Goal: Understand process/instructions

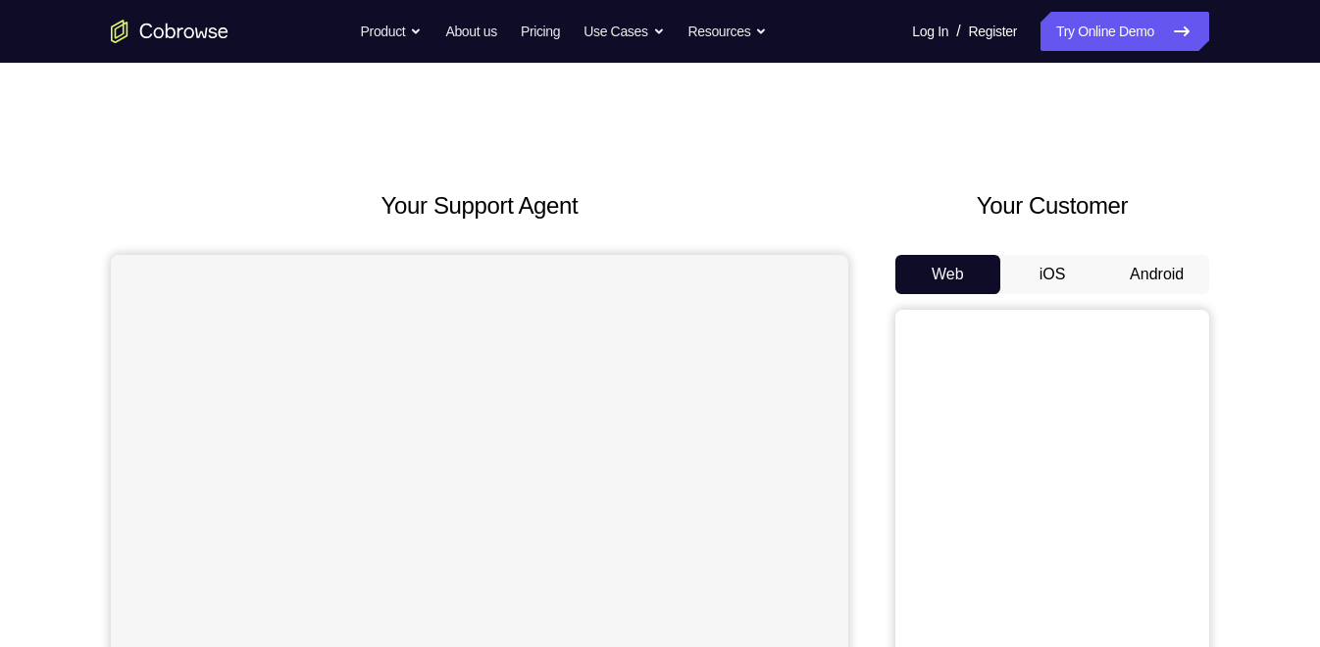
click at [1145, 265] on button "Android" at bounding box center [1156, 274] width 105 height 39
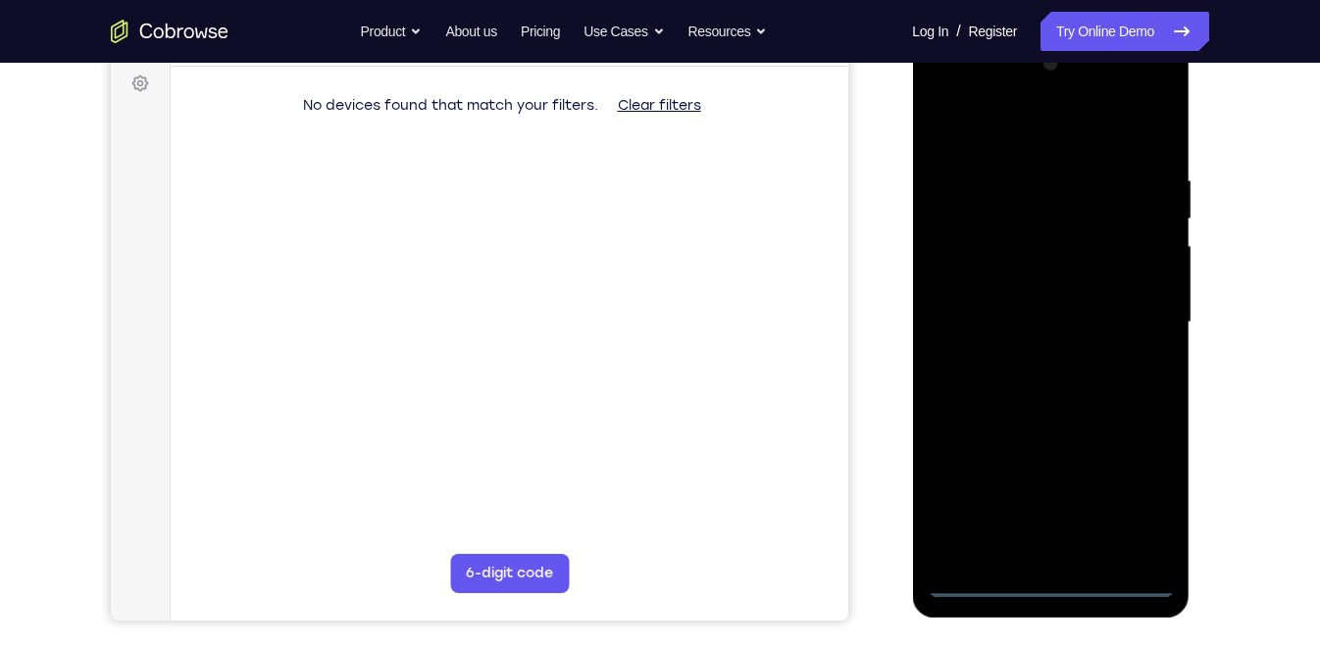
scroll to position [291, 0]
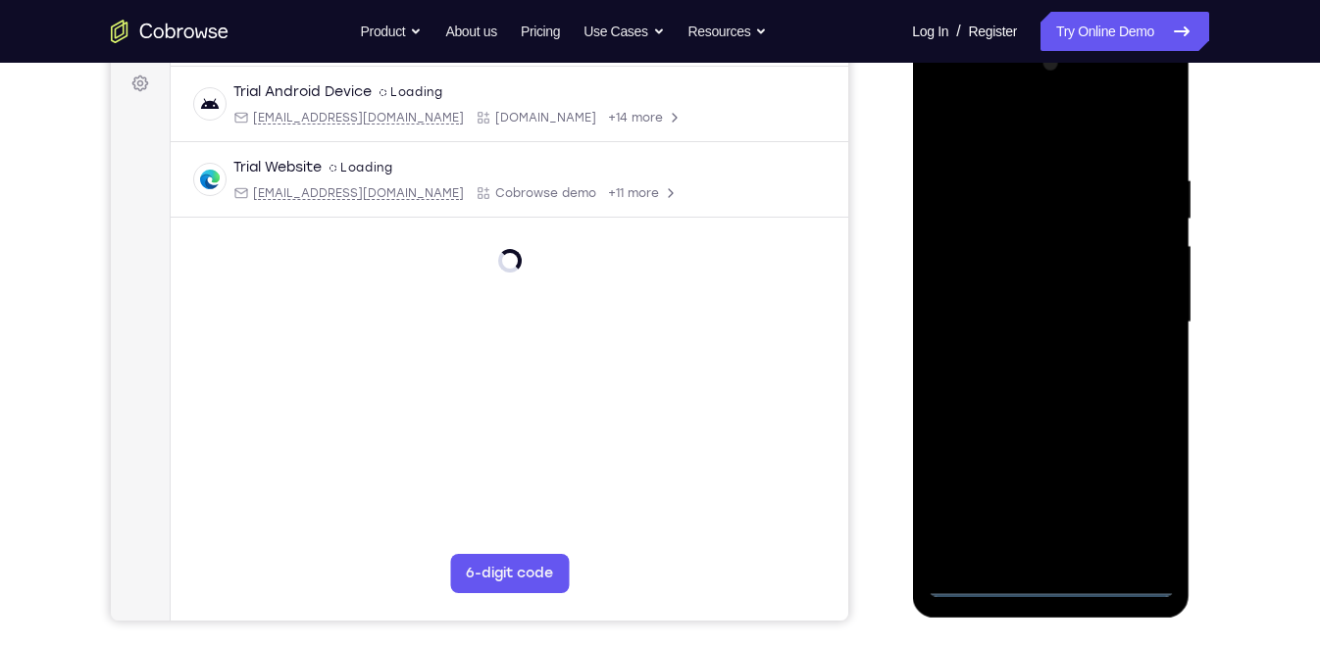
click at [1047, 581] on div at bounding box center [1049, 322] width 247 height 549
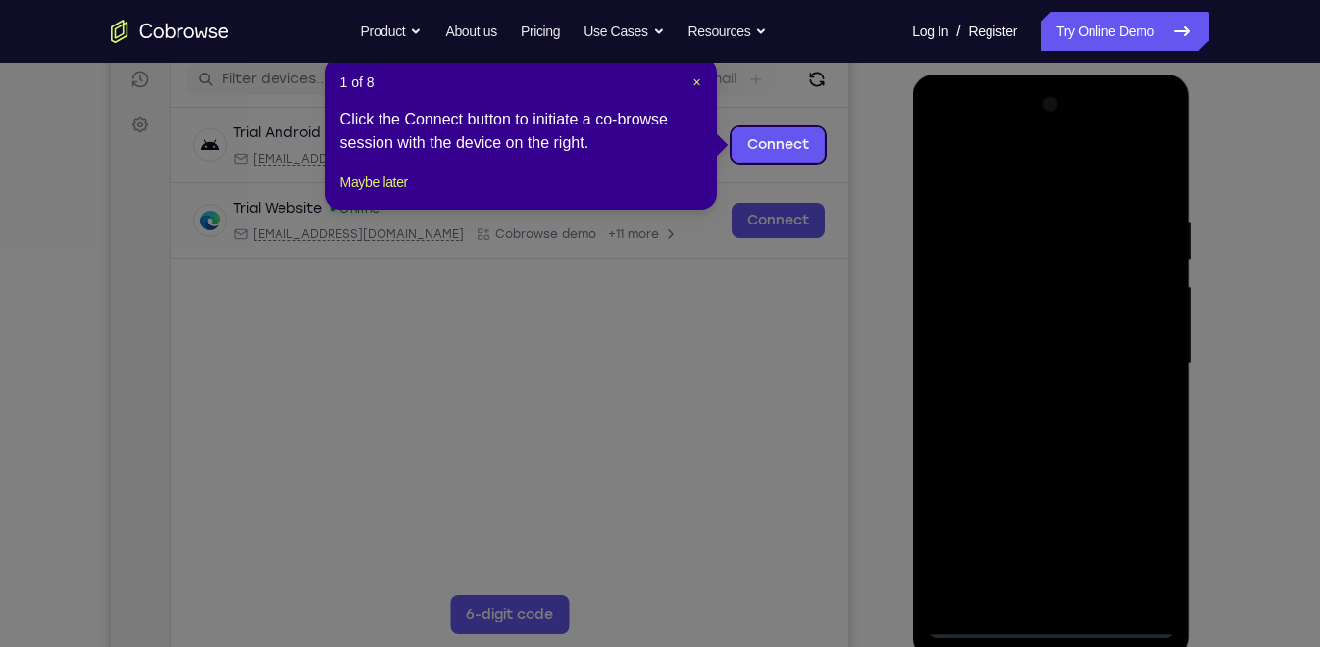
scroll to position [249, 0]
click at [695, 89] on span "×" at bounding box center [696, 83] width 8 height 16
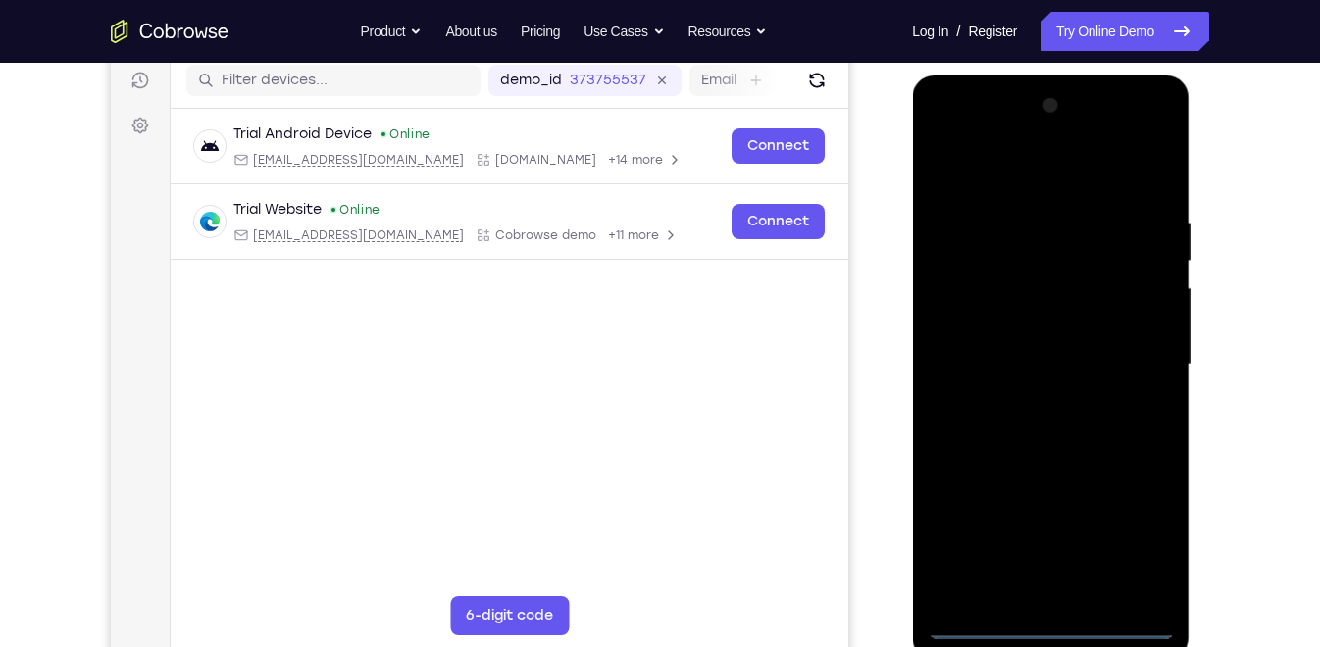
click at [1139, 534] on div at bounding box center [1049, 364] width 247 height 549
click at [985, 137] on div at bounding box center [1049, 364] width 247 height 549
click at [1140, 362] on div at bounding box center [1049, 364] width 247 height 549
click at [1069, 591] on div at bounding box center [1049, 364] width 247 height 549
click at [1069, 596] on div at bounding box center [1049, 364] width 247 height 549
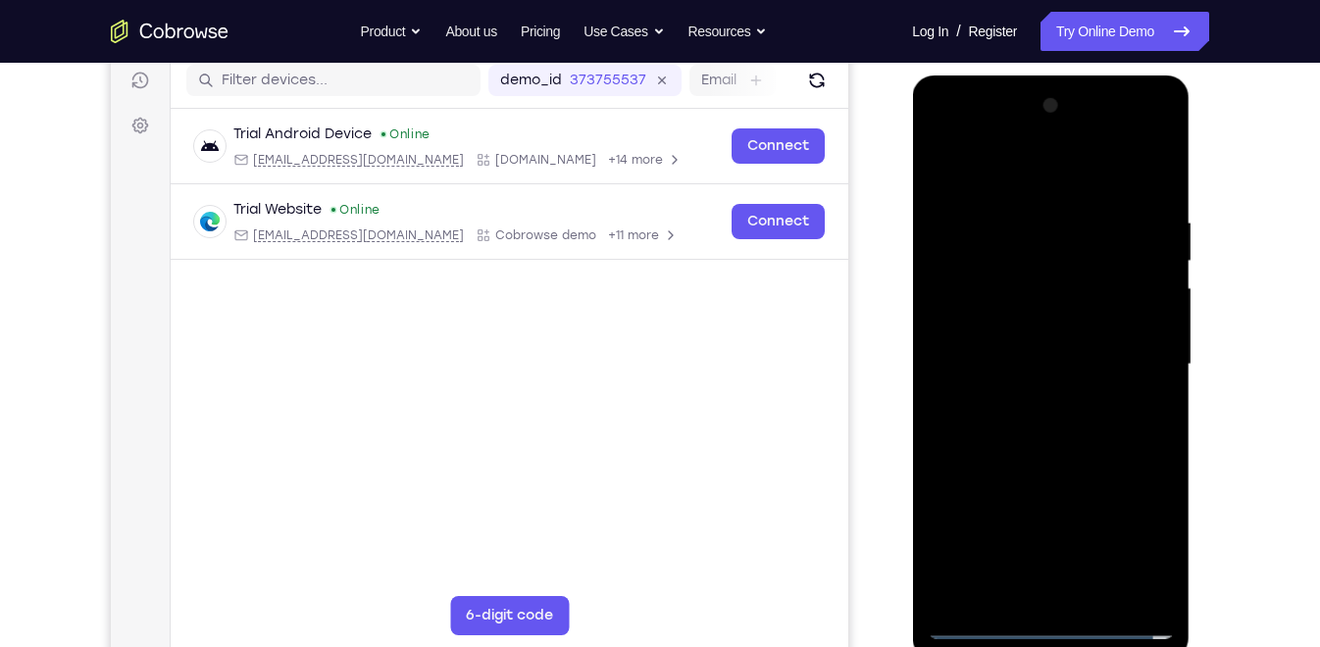
click at [944, 168] on div at bounding box center [1049, 364] width 247 height 549
click at [982, 333] on div at bounding box center [1049, 364] width 247 height 549
click at [982, 328] on div at bounding box center [1049, 364] width 247 height 549
click at [1006, 365] on div at bounding box center [1049, 364] width 247 height 549
click at [1037, 440] on div at bounding box center [1049, 364] width 247 height 549
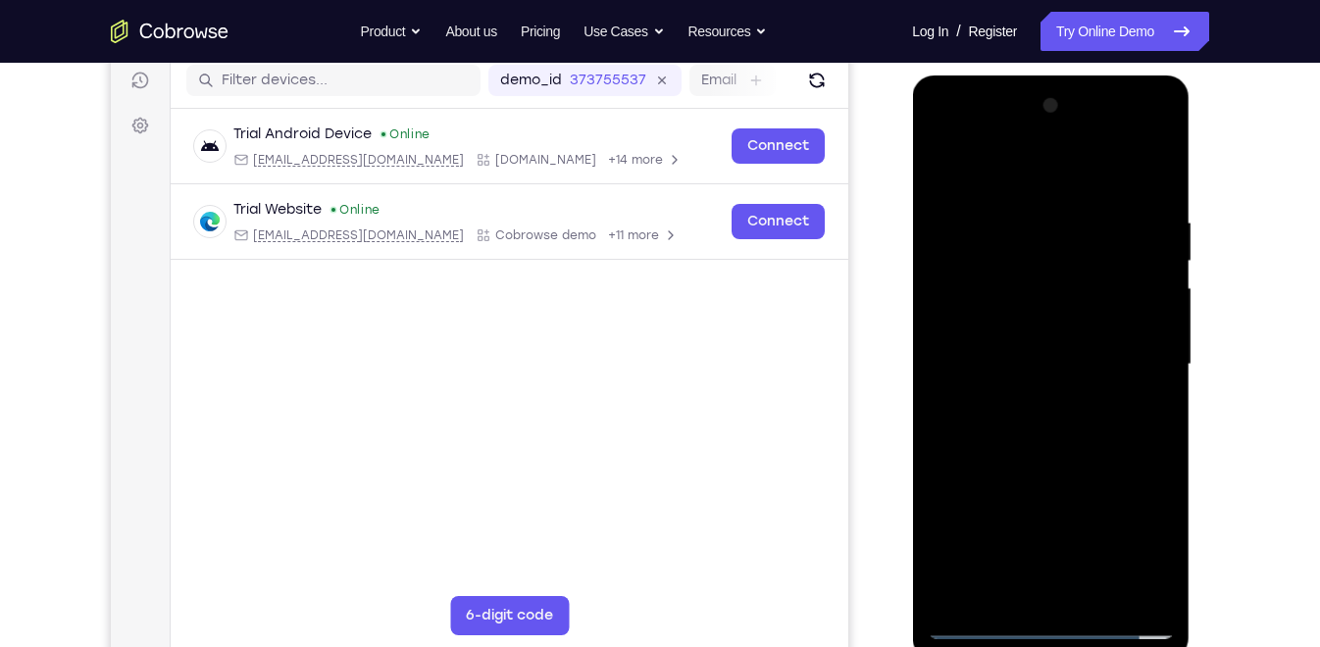
click at [1052, 416] on div at bounding box center [1049, 364] width 247 height 549
click at [1044, 427] on div at bounding box center [1049, 364] width 247 height 549
click at [1093, 417] on div at bounding box center [1049, 364] width 247 height 549
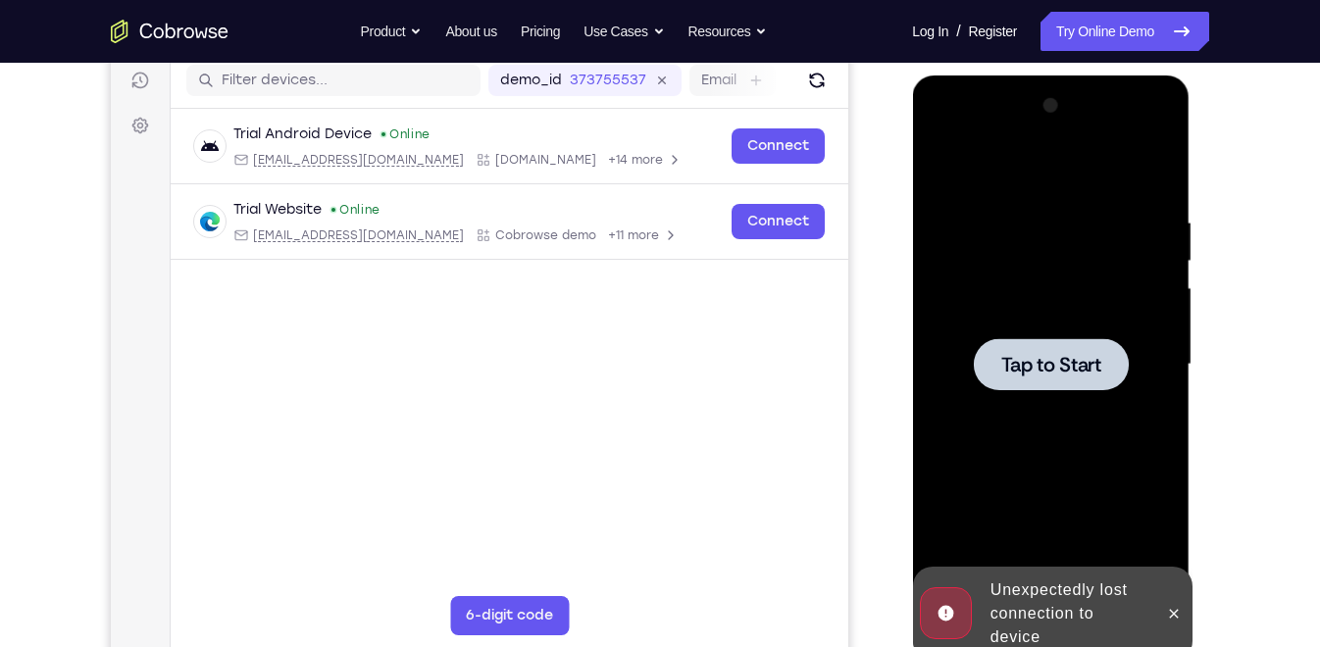
click at [1064, 358] on span "Tap to Start" at bounding box center [1050, 365] width 100 height 20
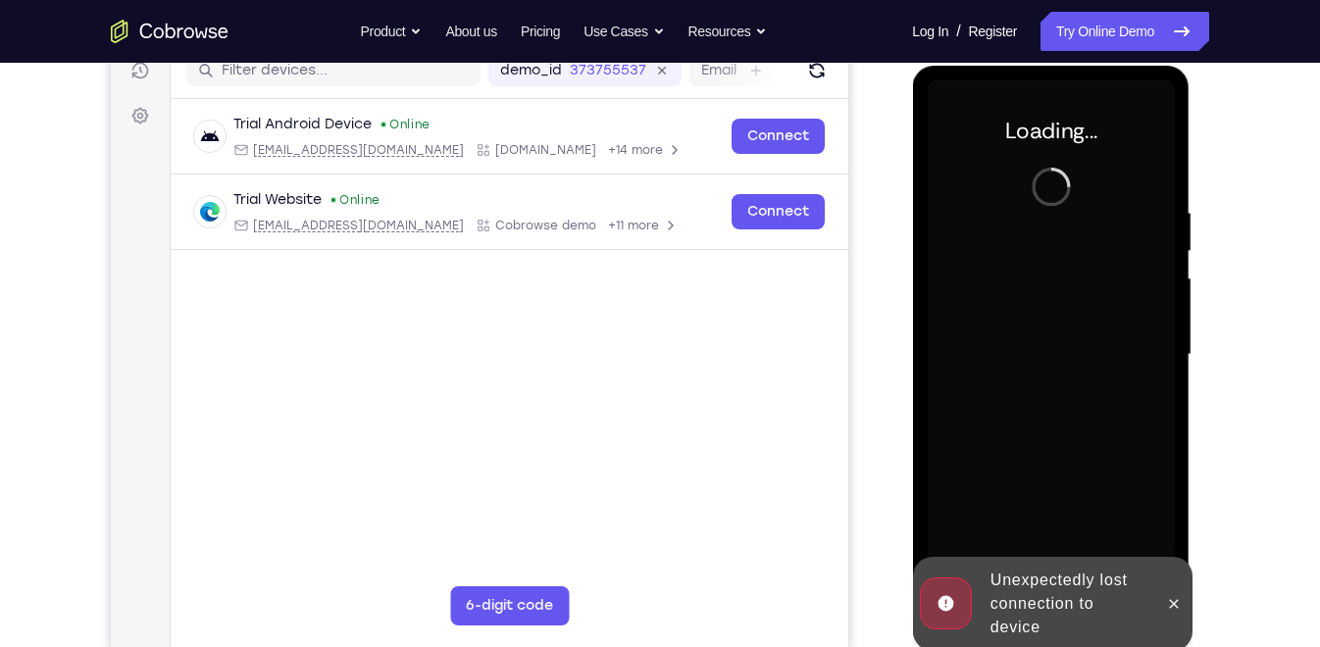
scroll to position [258, 0]
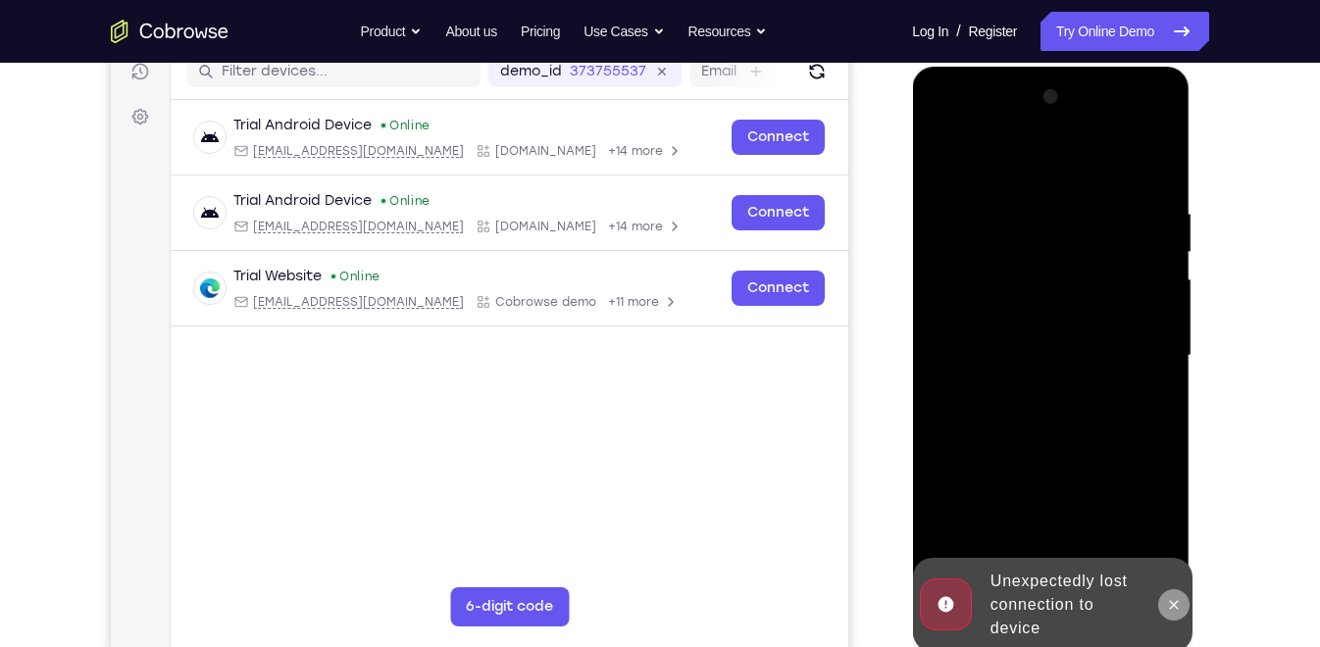
click at [1163, 598] on button at bounding box center [1172, 604] width 31 height 31
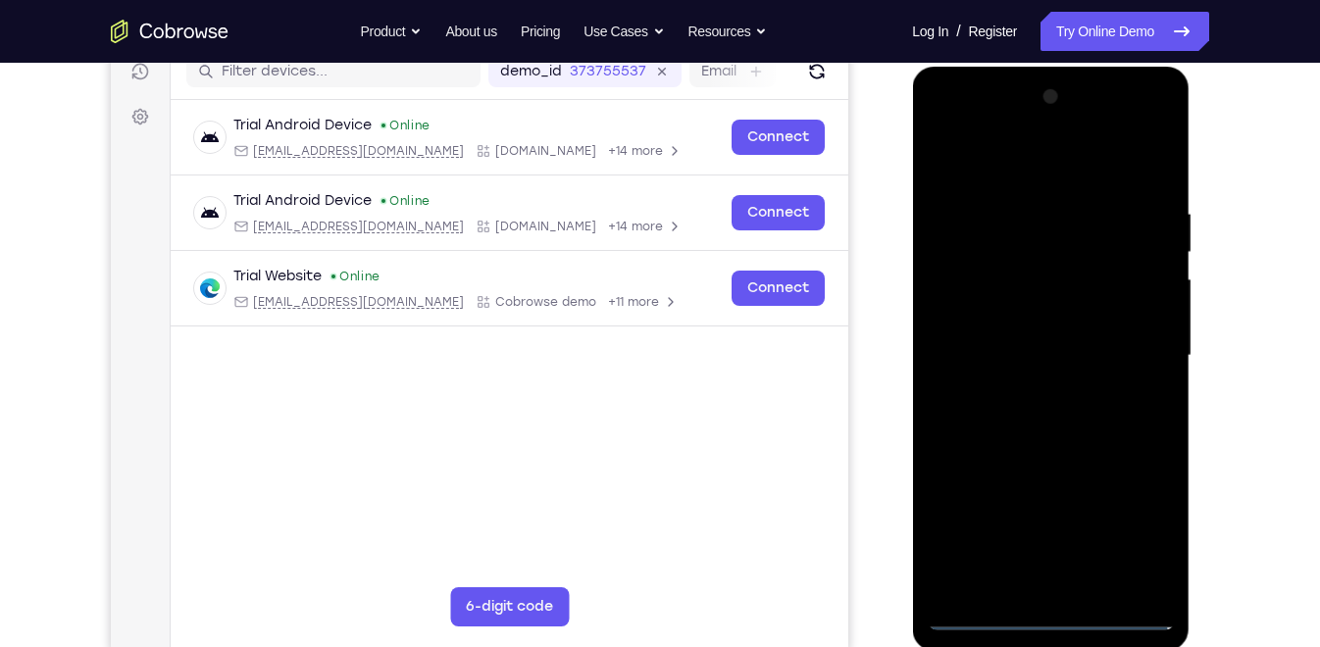
click at [1058, 620] on div at bounding box center [1049, 355] width 247 height 549
click at [1133, 534] on div at bounding box center [1049, 355] width 247 height 549
click at [979, 127] on div at bounding box center [1049, 355] width 247 height 549
click at [1132, 347] on div at bounding box center [1049, 355] width 247 height 549
click at [1029, 386] on div at bounding box center [1049, 355] width 247 height 549
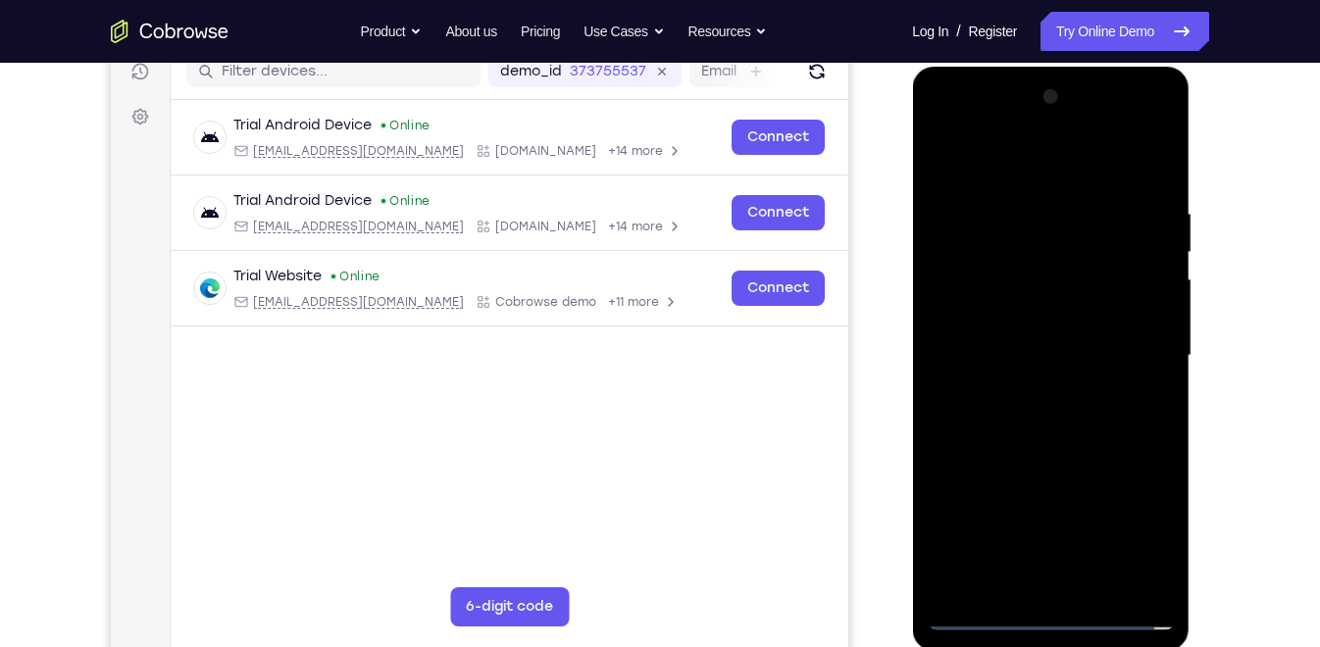
click at [1005, 340] on div at bounding box center [1049, 355] width 247 height 549
click at [1008, 324] on div at bounding box center [1049, 355] width 247 height 549
click at [1013, 359] on div at bounding box center [1049, 355] width 247 height 549
click at [1086, 361] on div at bounding box center [1049, 355] width 247 height 549
click at [1095, 428] on div at bounding box center [1049, 355] width 247 height 549
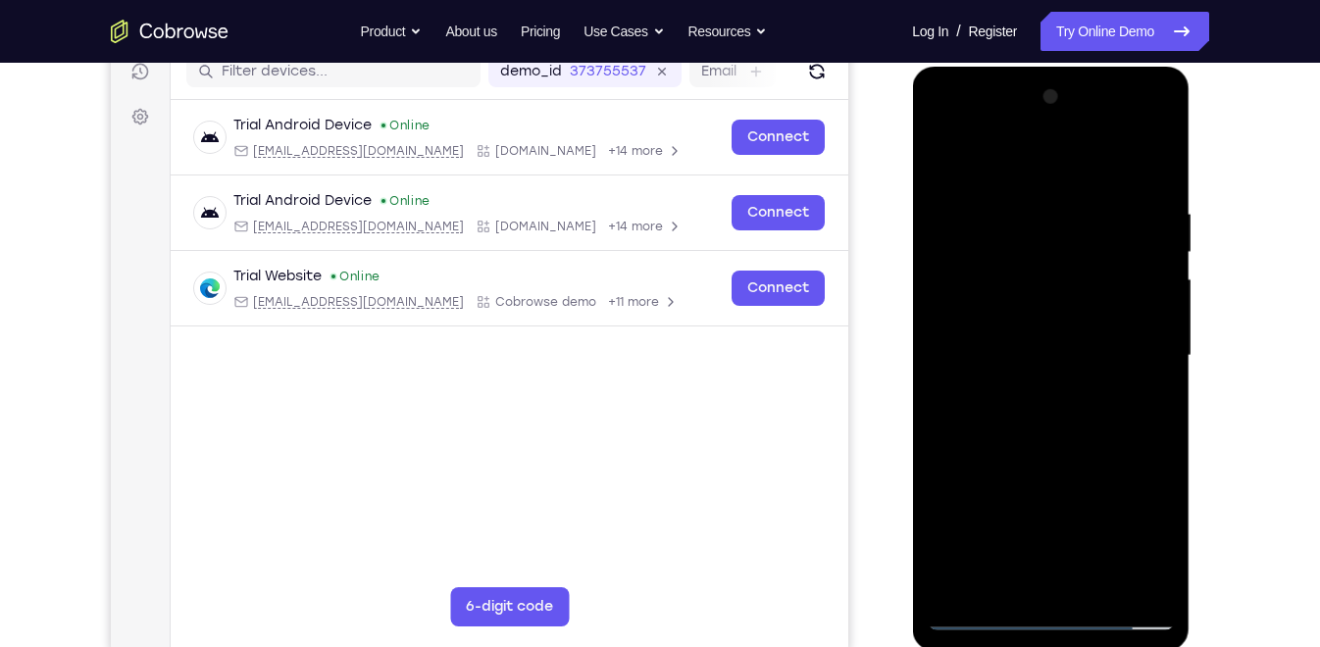
drag, startPoint x: 1056, startPoint y: 168, endPoint x: 1070, endPoint y: 112, distance: 57.5
click at [1070, 112] on div at bounding box center [1049, 355] width 247 height 549
click at [1101, 585] on div at bounding box center [1049, 355] width 247 height 549
click at [1072, 467] on div at bounding box center [1049, 355] width 247 height 549
click at [949, 156] on div at bounding box center [1049, 355] width 247 height 549
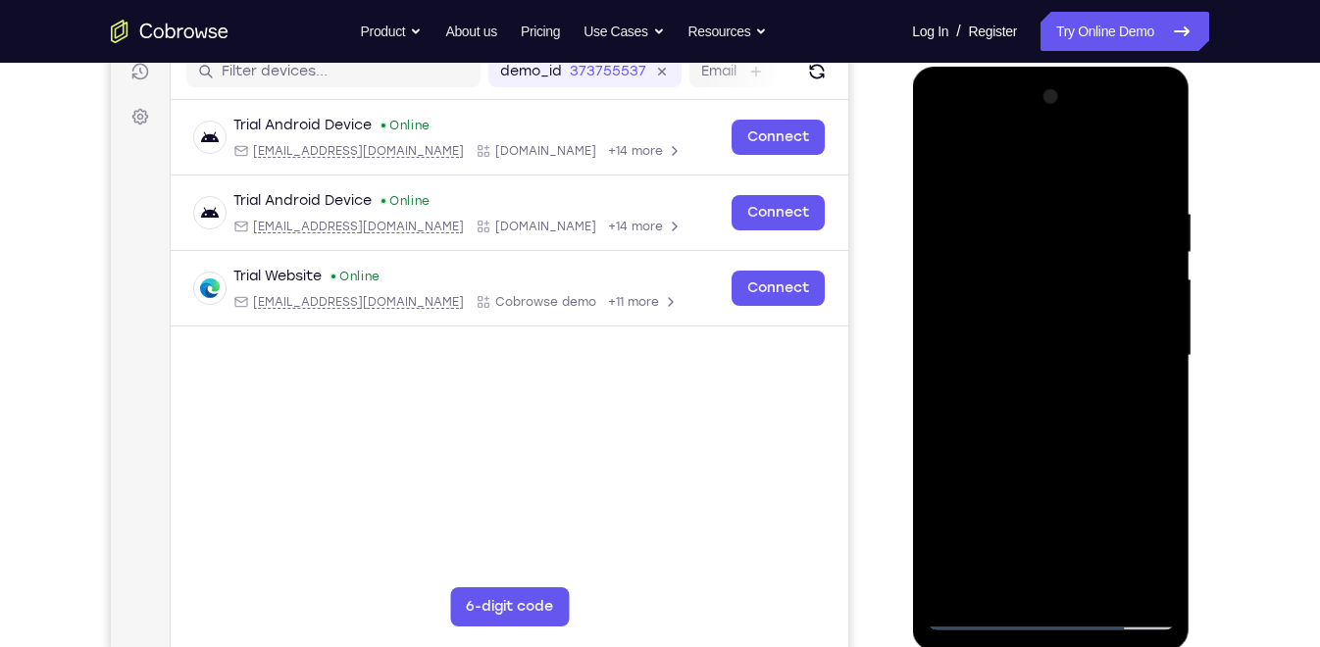
click at [1067, 207] on div at bounding box center [1049, 355] width 247 height 549
click at [1130, 576] on div at bounding box center [1049, 355] width 247 height 549
click at [1152, 329] on div at bounding box center [1049, 355] width 247 height 549
click at [1150, 295] on div at bounding box center [1049, 355] width 247 height 549
click at [1137, 311] on div at bounding box center [1049, 355] width 247 height 549
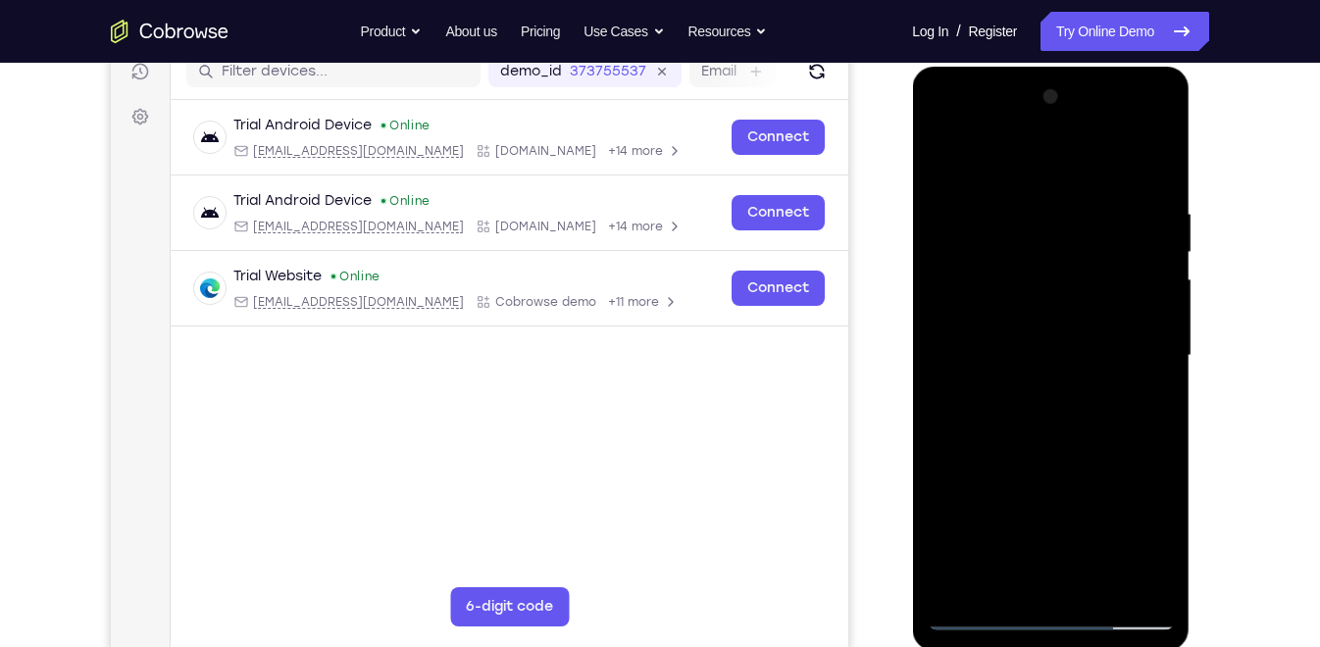
click at [1137, 311] on div at bounding box center [1049, 355] width 247 height 549
click at [1136, 333] on div at bounding box center [1049, 355] width 247 height 549
click at [1139, 319] on div at bounding box center [1049, 355] width 247 height 549
click at [1131, 307] on div at bounding box center [1049, 355] width 247 height 549
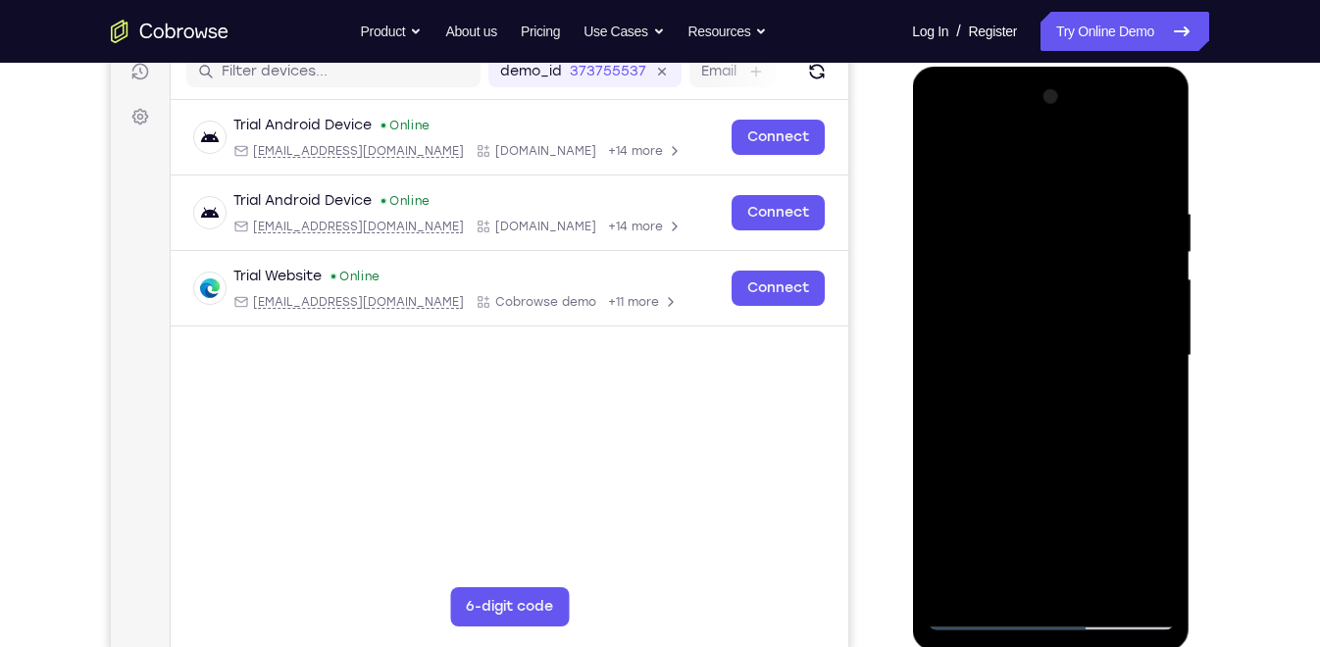
click at [1155, 167] on div at bounding box center [1049, 355] width 247 height 549
drag, startPoint x: 1061, startPoint y: 235, endPoint x: 1082, endPoint y: 470, distance: 235.3
click at [1082, 470] on div at bounding box center [1049, 355] width 247 height 549
drag, startPoint x: 1086, startPoint y: 469, endPoint x: 1104, endPoint y: 333, distance: 136.4
click at [1104, 333] on div at bounding box center [1049, 355] width 247 height 549
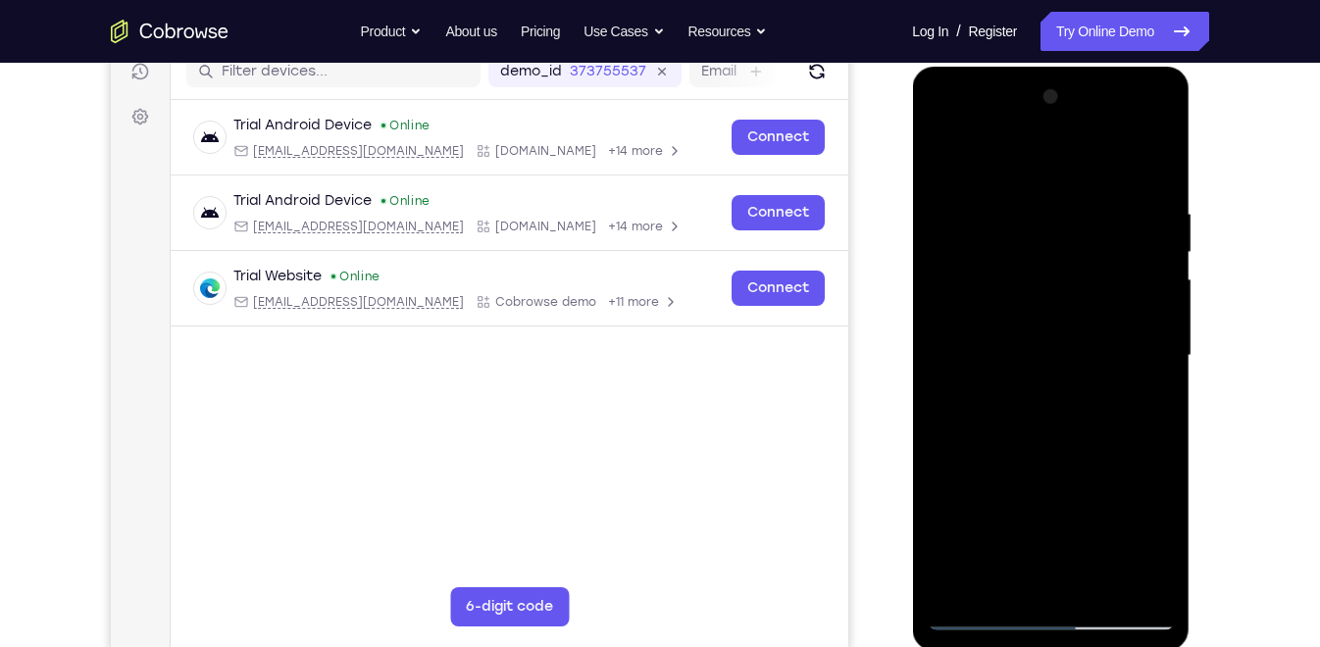
click at [1153, 360] on div at bounding box center [1049, 355] width 247 height 549
click at [1158, 311] on div at bounding box center [1049, 355] width 247 height 549
click at [949, 492] on div at bounding box center [1049, 355] width 247 height 549
drag, startPoint x: 1072, startPoint y: 494, endPoint x: 1083, endPoint y: 282, distance: 212.1
click at [1083, 282] on div at bounding box center [1049, 355] width 247 height 549
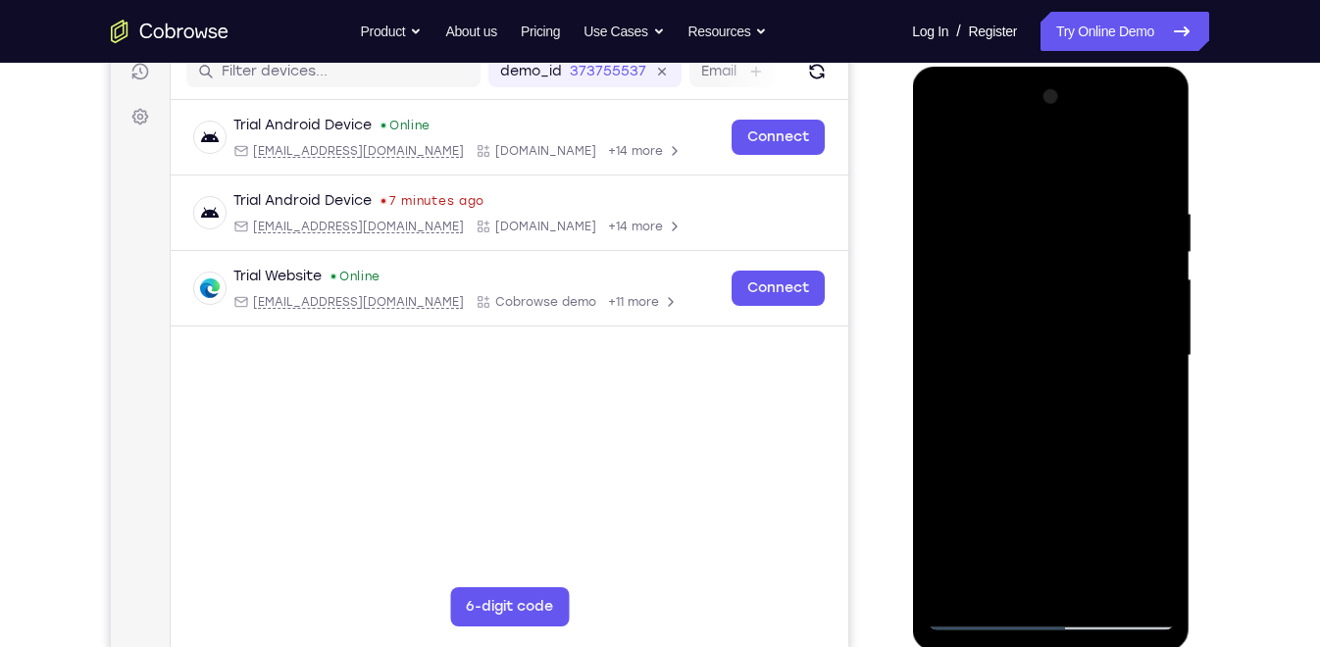
drag, startPoint x: 1060, startPoint y: 473, endPoint x: 1117, endPoint y: 258, distance: 222.1
click at [1117, 258] on div at bounding box center [1049, 355] width 247 height 549
drag, startPoint x: 1075, startPoint y: 496, endPoint x: 1094, endPoint y: 259, distance: 238.0
click at [1094, 259] on div at bounding box center [1049, 355] width 247 height 549
drag, startPoint x: 1075, startPoint y: 487, endPoint x: 1110, endPoint y: 280, distance: 209.7
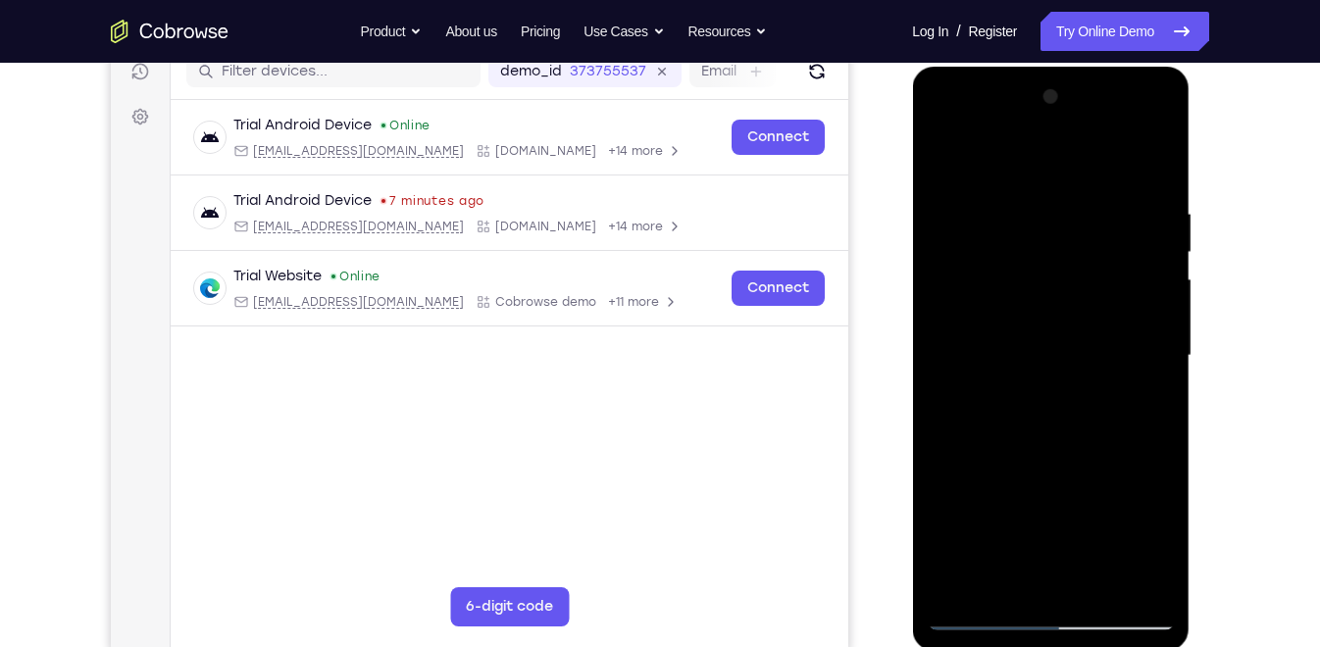
click at [1110, 280] on div at bounding box center [1049, 355] width 247 height 549
drag, startPoint x: 1035, startPoint y: 498, endPoint x: 1086, endPoint y: 263, distance: 240.7
click at [1086, 263] on div at bounding box center [1049, 355] width 247 height 549
click at [999, 587] on div at bounding box center [1049, 355] width 247 height 549
click at [1055, 323] on div at bounding box center [1049, 355] width 247 height 549
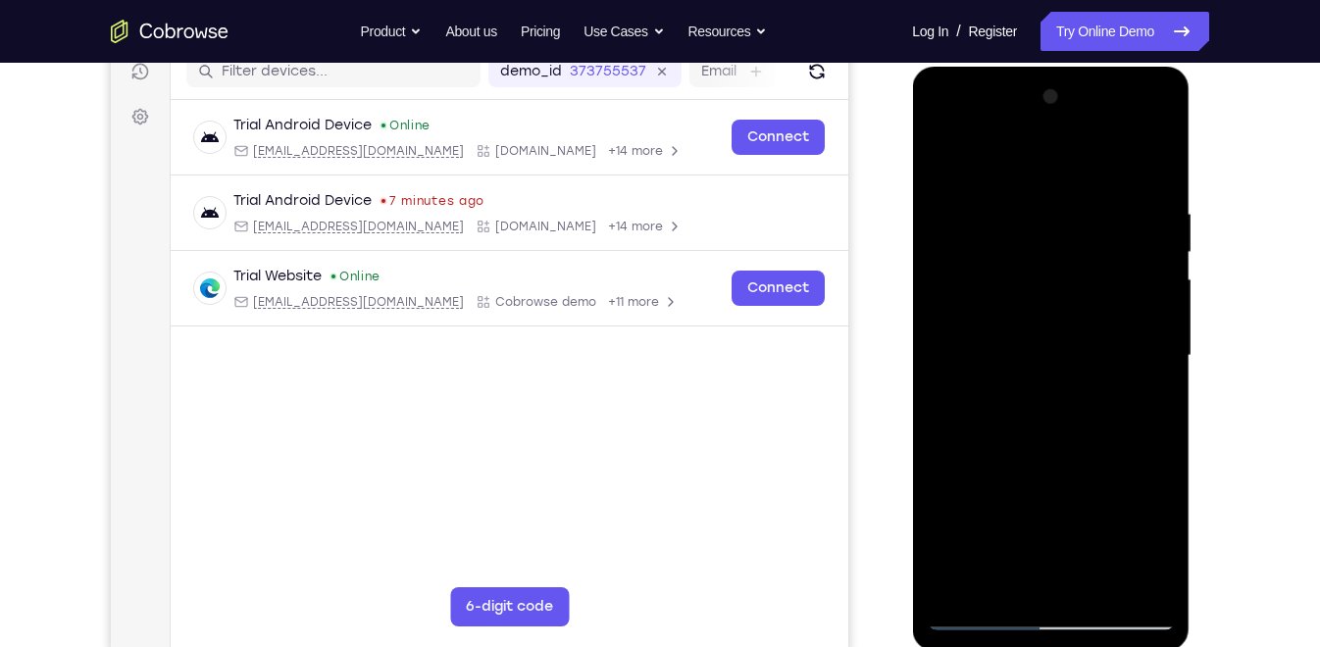
drag, startPoint x: 1081, startPoint y: 302, endPoint x: 1064, endPoint y: 410, distance: 109.3
click at [1064, 410] on div at bounding box center [1049, 355] width 247 height 549
click at [945, 162] on div at bounding box center [1049, 355] width 247 height 549
click at [975, 249] on div at bounding box center [1049, 355] width 247 height 549
drag, startPoint x: 1050, startPoint y: 240, endPoint x: 1055, endPoint y: 400, distance: 159.9
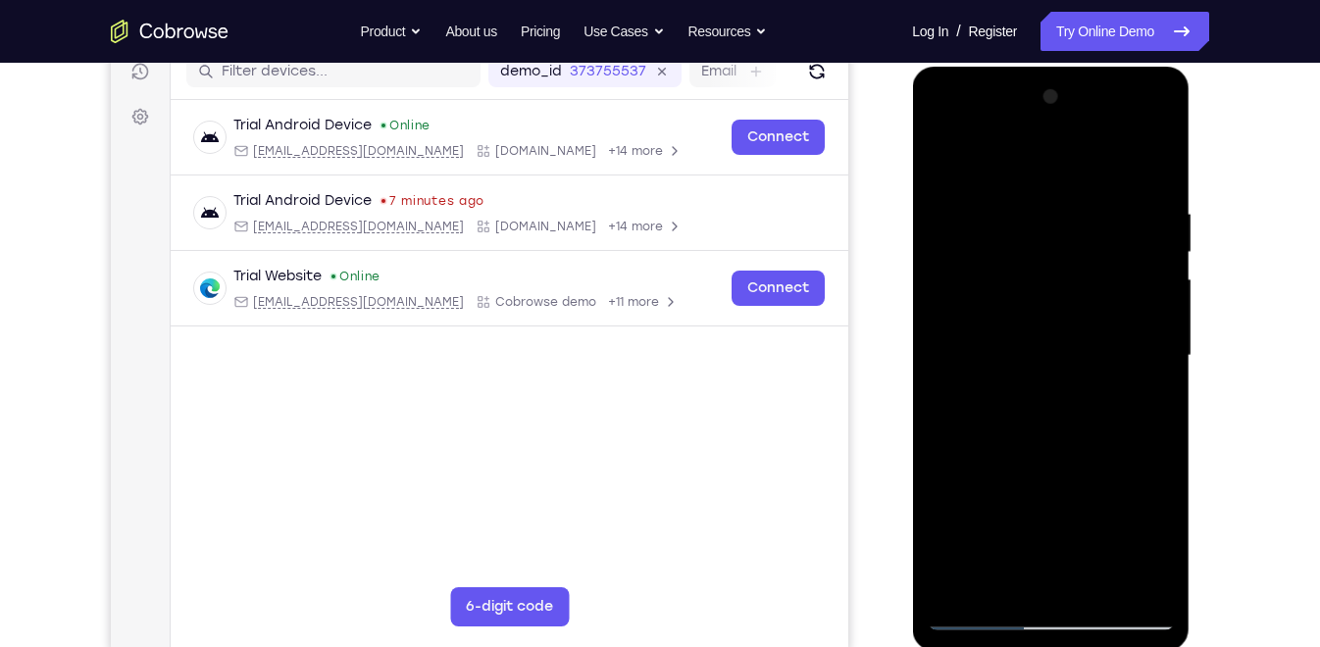
click at [1055, 400] on div at bounding box center [1049, 355] width 247 height 549
drag, startPoint x: 1101, startPoint y: 274, endPoint x: 1101, endPoint y: 323, distance: 49.0
click at [1101, 323] on div at bounding box center [1049, 355] width 247 height 549
drag, startPoint x: 1090, startPoint y: 383, endPoint x: 1133, endPoint y: 187, distance: 200.8
click at [1133, 187] on div at bounding box center [1049, 355] width 247 height 549
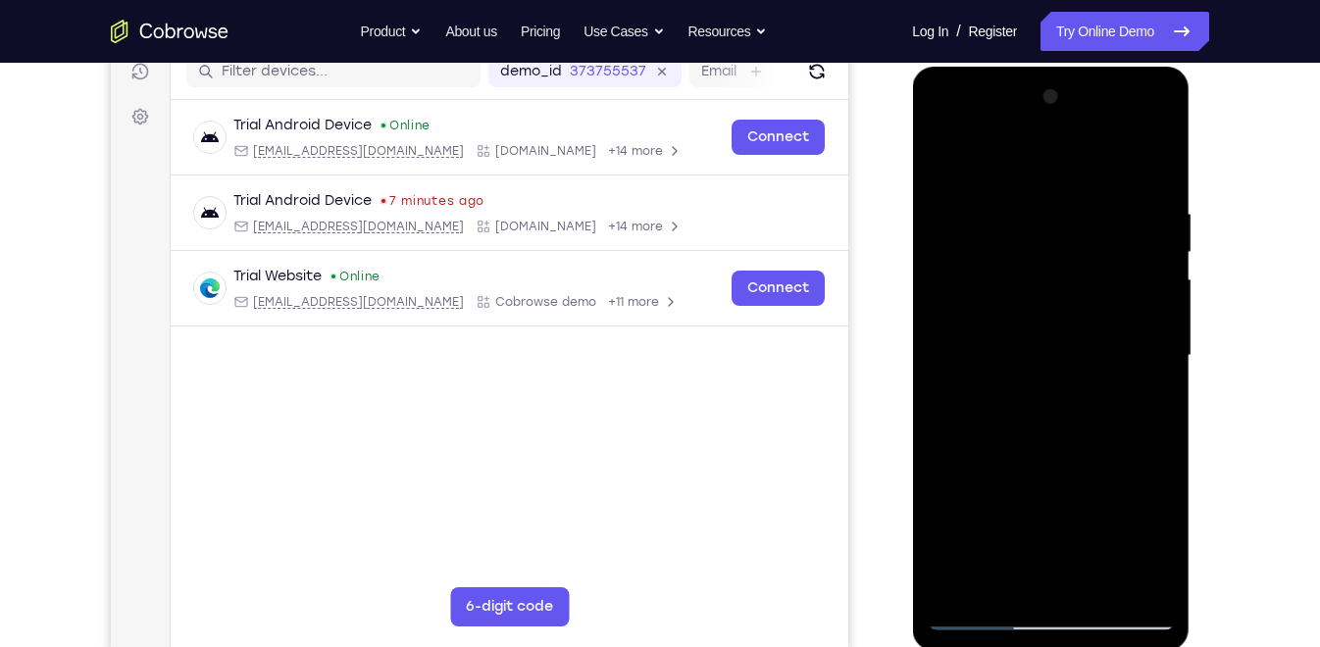
drag, startPoint x: 1074, startPoint y: 445, endPoint x: 1084, endPoint y: 307, distance: 138.6
click at [1084, 307] on div at bounding box center [1049, 355] width 247 height 549
drag, startPoint x: 1061, startPoint y: 431, endPoint x: 1083, endPoint y: 314, distance: 119.8
click at [1083, 314] on div at bounding box center [1049, 355] width 247 height 549
drag, startPoint x: 1074, startPoint y: 408, endPoint x: 1114, endPoint y: 234, distance: 177.9
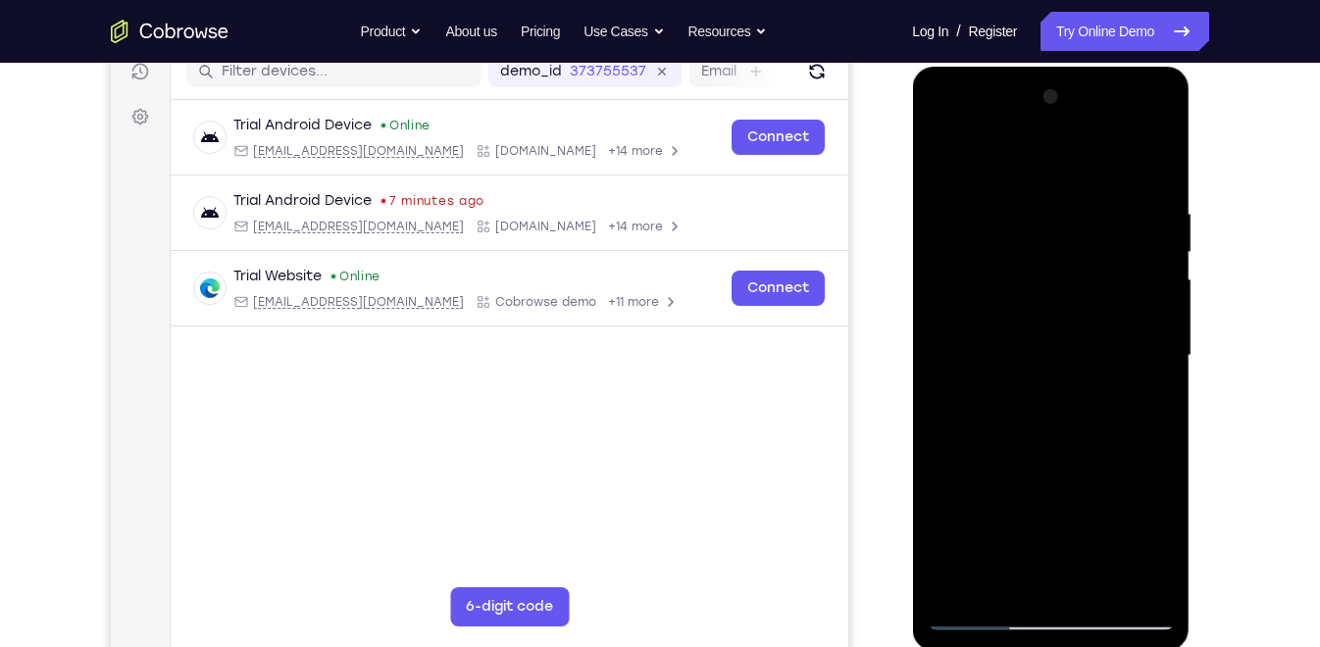
click at [1114, 234] on div at bounding box center [1049, 355] width 247 height 549
drag, startPoint x: 1073, startPoint y: 419, endPoint x: 1108, endPoint y: 254, distance: 168.4
click at [1108, 254] on div at bounding box center [1049, 355] width 247 height 549
drag, startPoint x: 1072, startPoint y: 431, endPoint x: 1091, endPoint y: 327, distance: 105.8
click at [1091, 327] on div at bounding box center [1049, 355] width 247 height 549
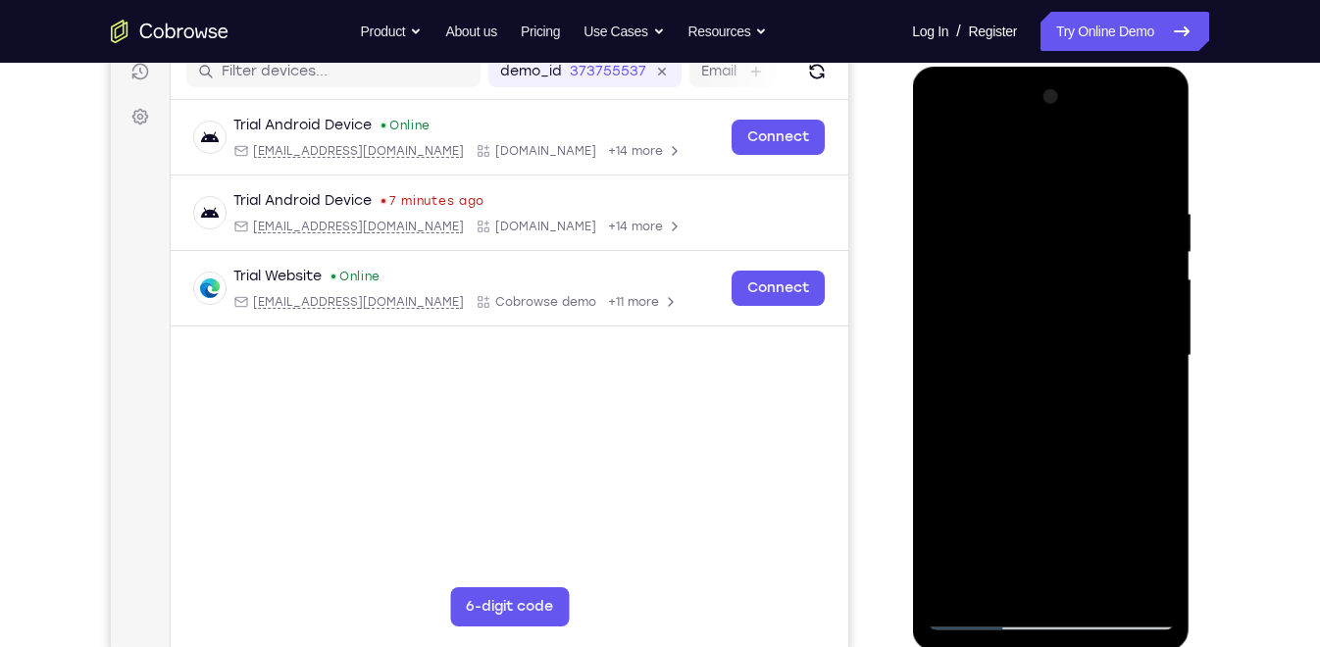
click at [999, 199] on div at bounding box center [1049, 355] width 247 height 549
drag, startPoint x: 1030, startPoint y: 259, endPoint x: 1041, endPoint y: 492, distance: 233.6
click at [1041, 492] on div at bounding box center [1049, 355] width 247 height 549
drag, startPoint x: 1055, startPoint y: 252, endPoint x: 1049, endPoint y: 487, distance: 235.4
click at [1049, 487] on div at bounding box center [1049, 355] width 247 height 549
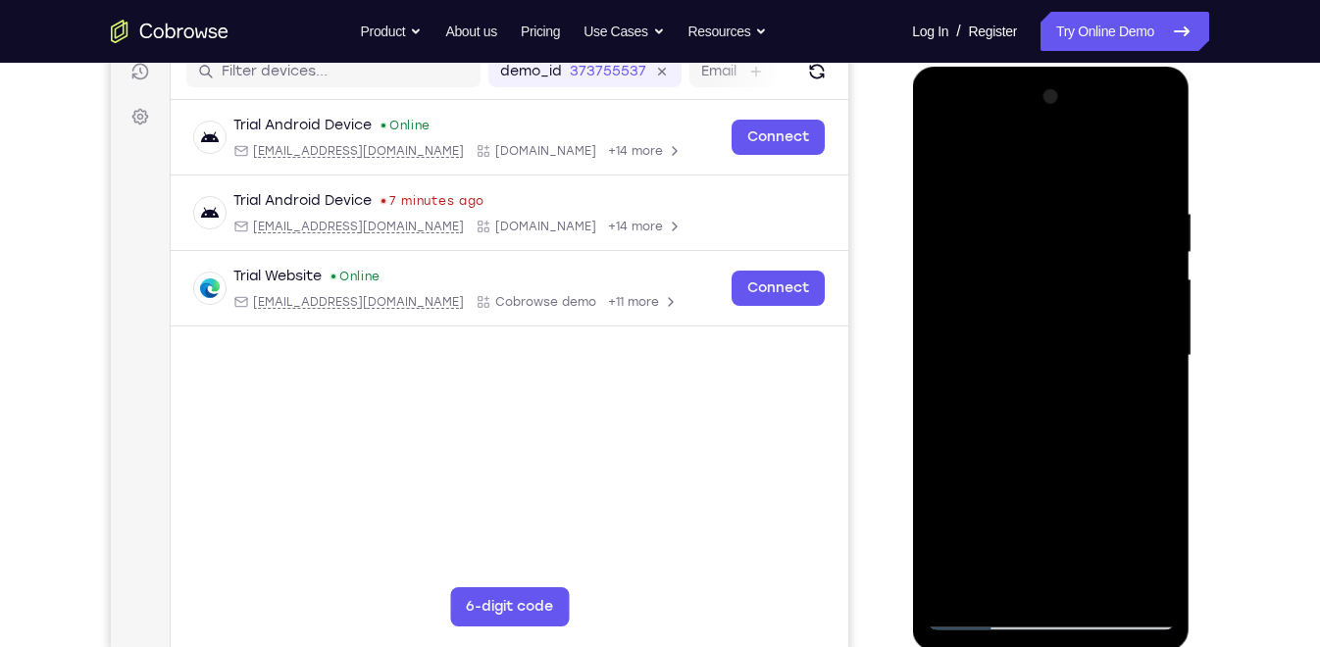
drag, startPoint x: 1084, startPoint y: 232, endPoint x: 1072, endPoint y: 477, distance: 245.4
click at [1072, 477] on div at bounding box center [1049, 355] width 247 height 549
click at [1061, 266] on div at bounding box center [1049, 355] width 247 height 549
click at [1164, 342] on div at bounding box center [1049, 355] width 247 height 549
click at [1078, 362] on div at bounding box center [1049, 355] width 247 height 549
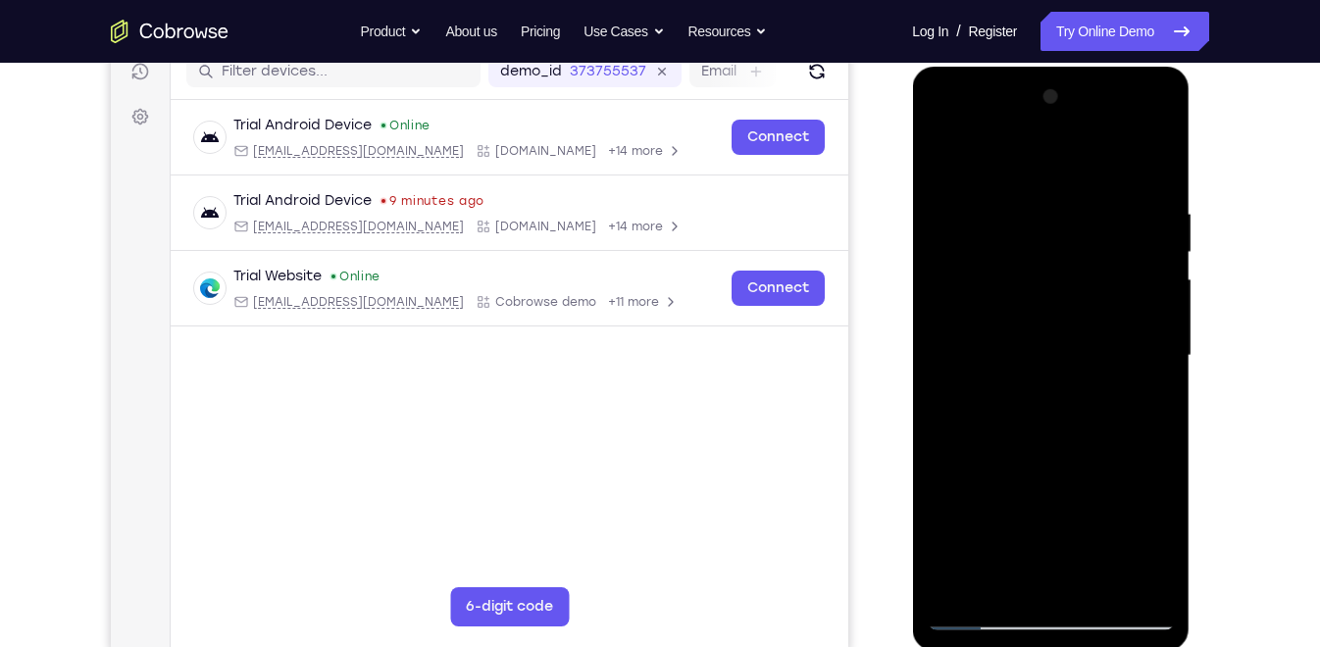
drag, startPoint x: 1078, startPoint y: 313, endPoint x: 1084, endPoint y: 397, distance: 84.5
click at [1084, 397] on div at bounding box center [1049, 355] width 247 height 549
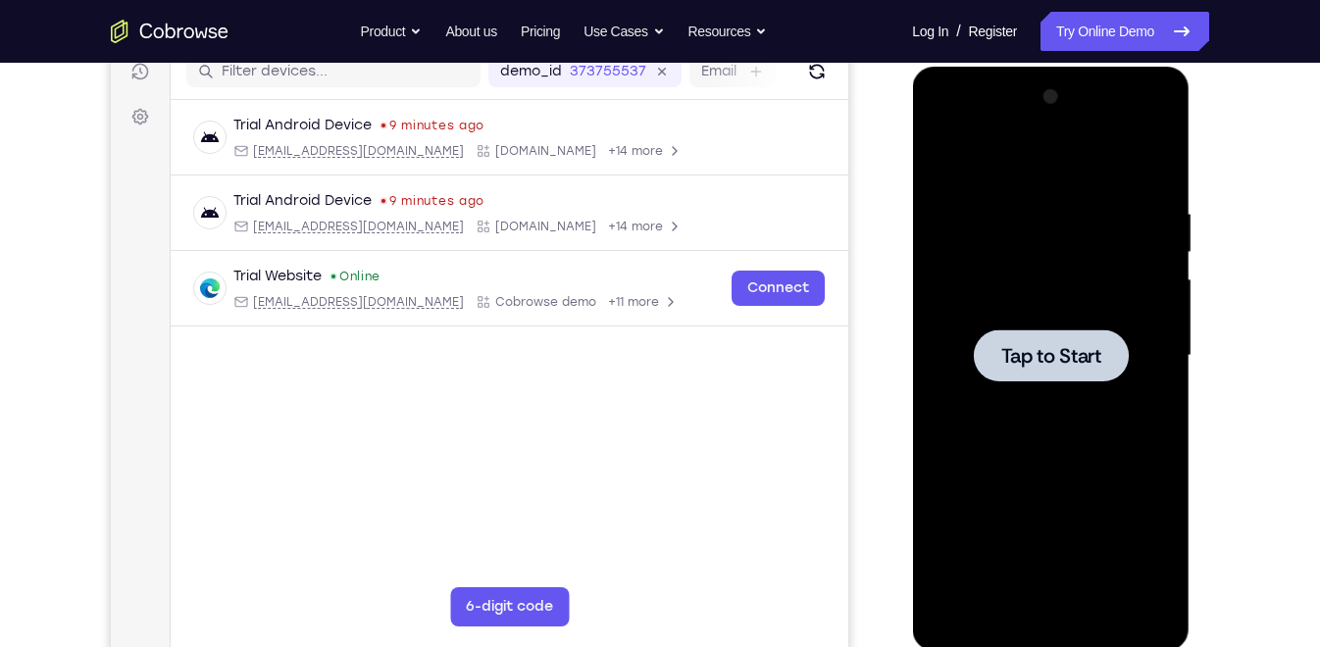
click at [1048, 409] on div at bounding box center [1049, 355] width 247 height 549
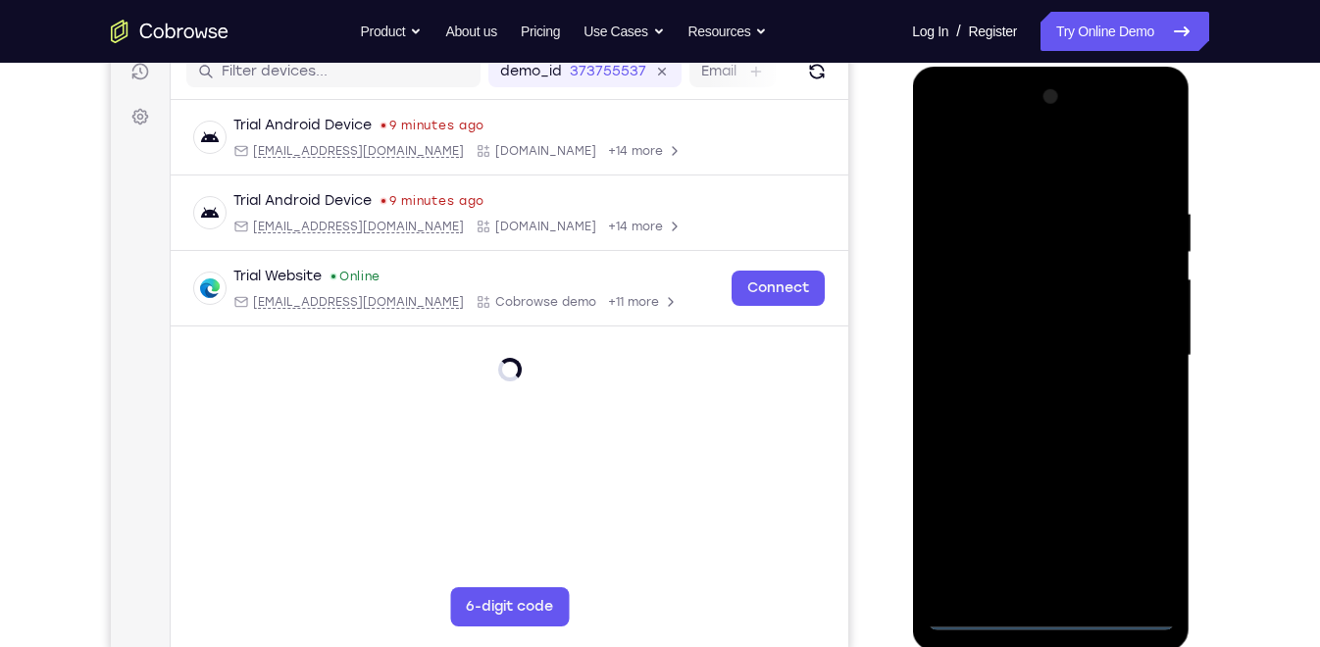
click at [1044, 627] on div at bounding box center [1049, 355] width 247 height 549
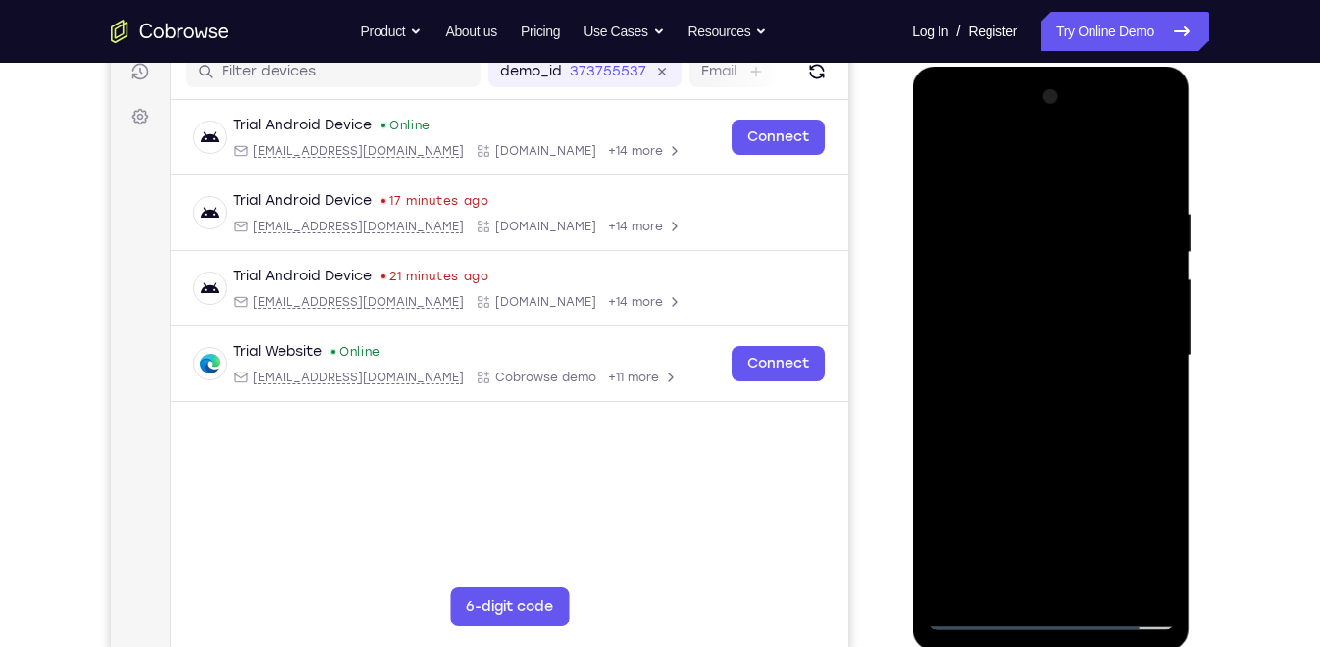
click at [1055, 619] on div at bounding box center [1049, 355] width 247 height 549
click at [1137, 534] on div at bounding box center [1049, 355] width 247 height 549
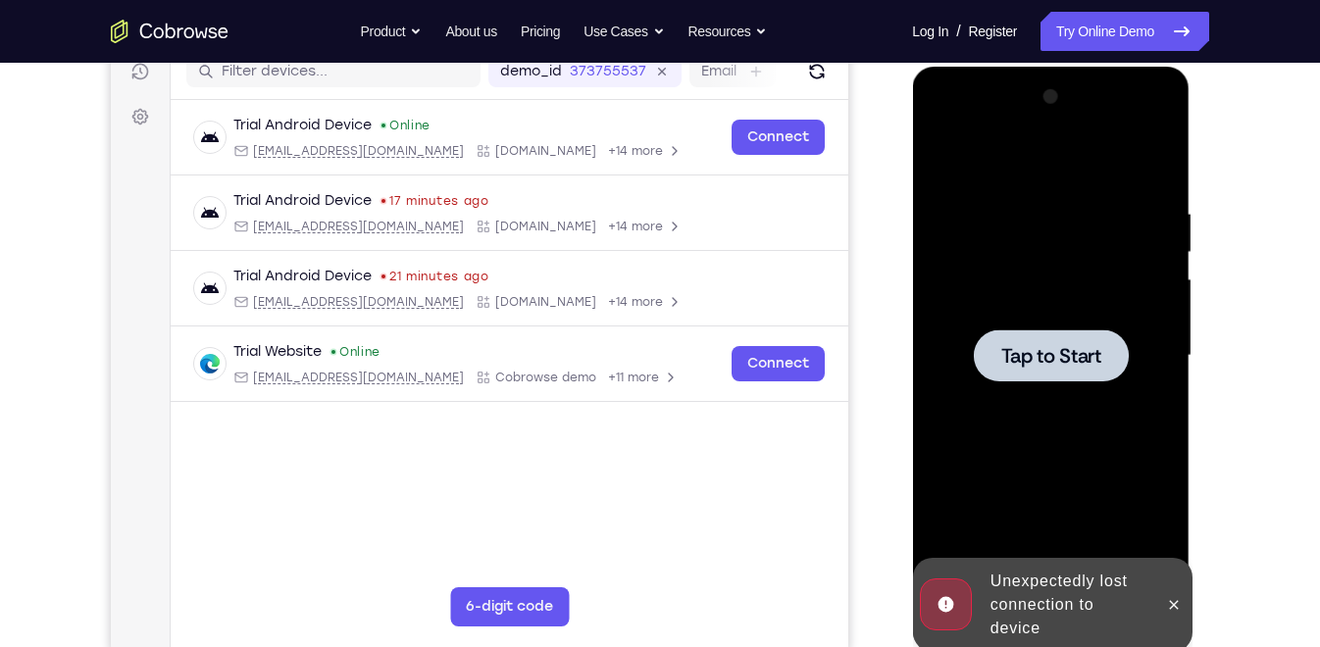
click at [1066, 349] on span "Tap to Start" at bounding box center [1050, 356] width 100 height 20
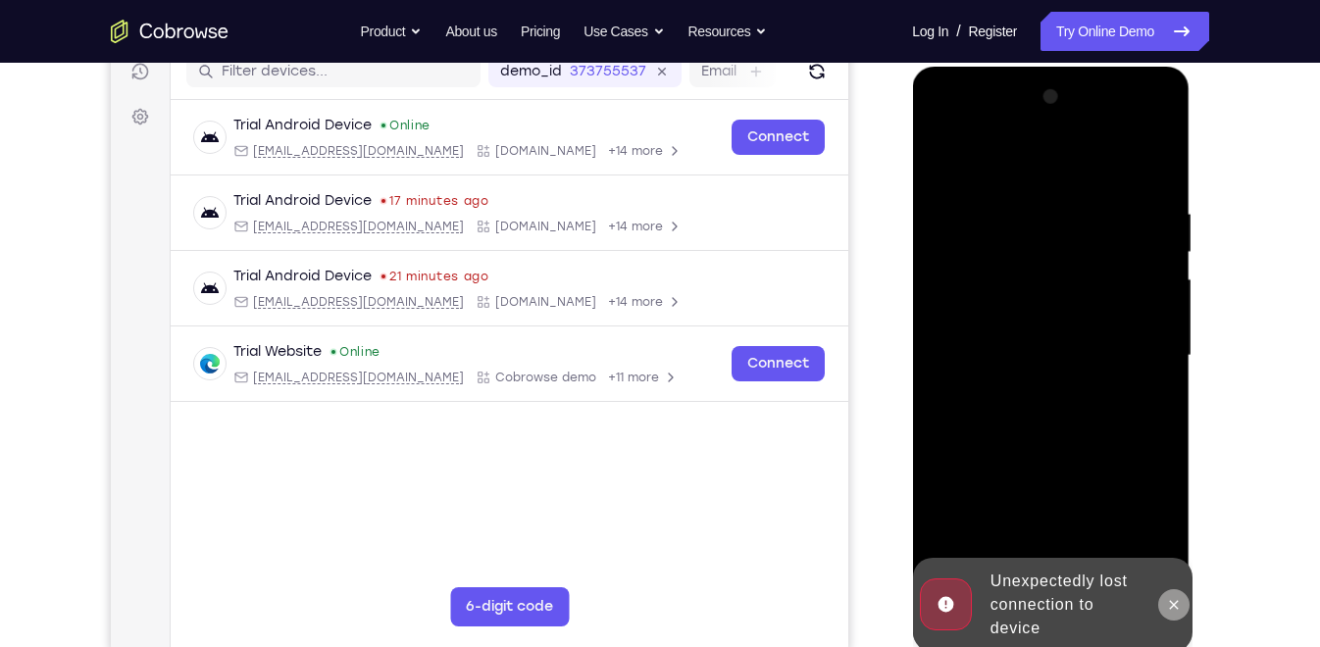
click at [1171, 602] on icon at bounding box center [1173, 604] width 9 height 9
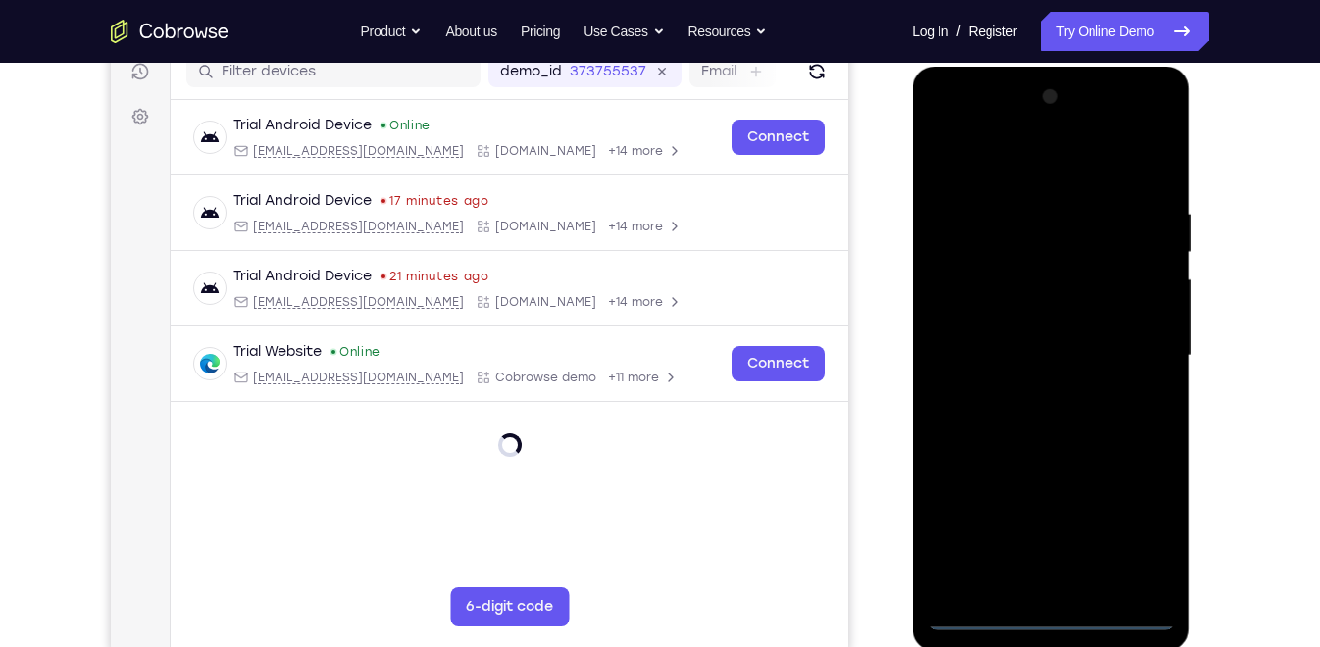
click at [1056, 622] on div at bounding box center [1049, 355] width 247 height 549
click at [1053, 614] on div at bounding box center [1049, 355] width 247 height 549
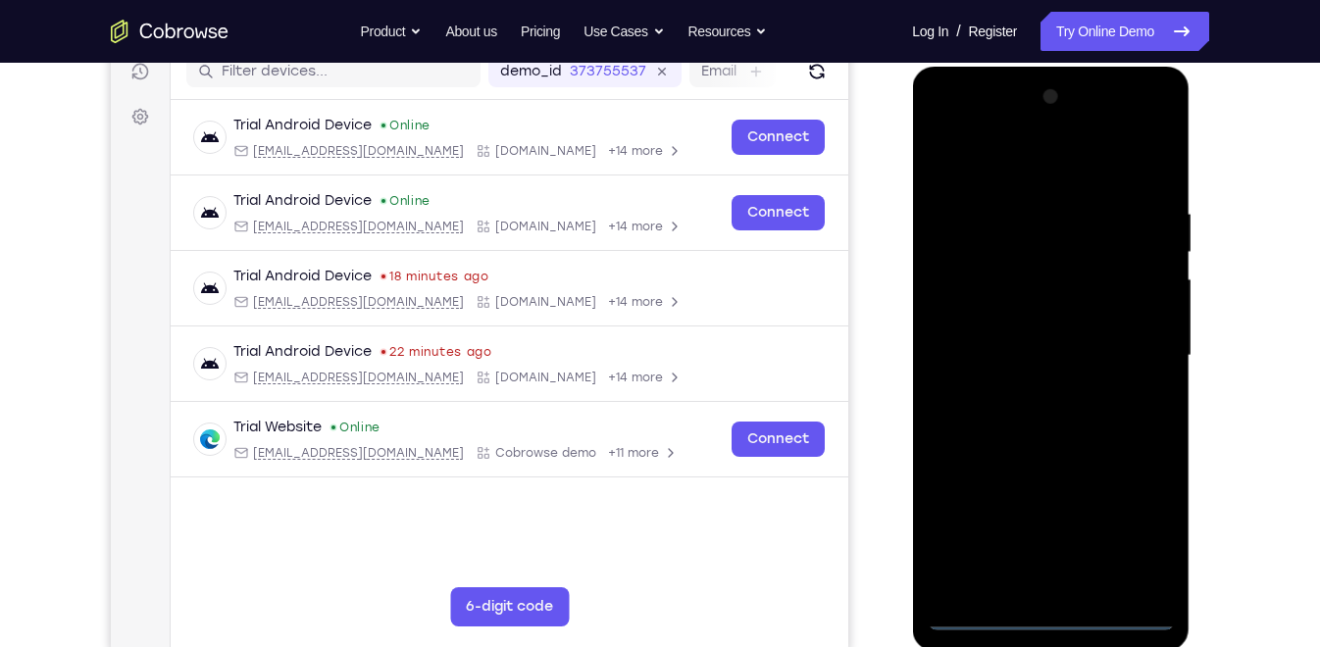
click at [1140, 526] on div at bounding box center [1049, 355] width 247 height 549
click at [977, 125] on div at bounding box center [1049, 355] width 247 height 549
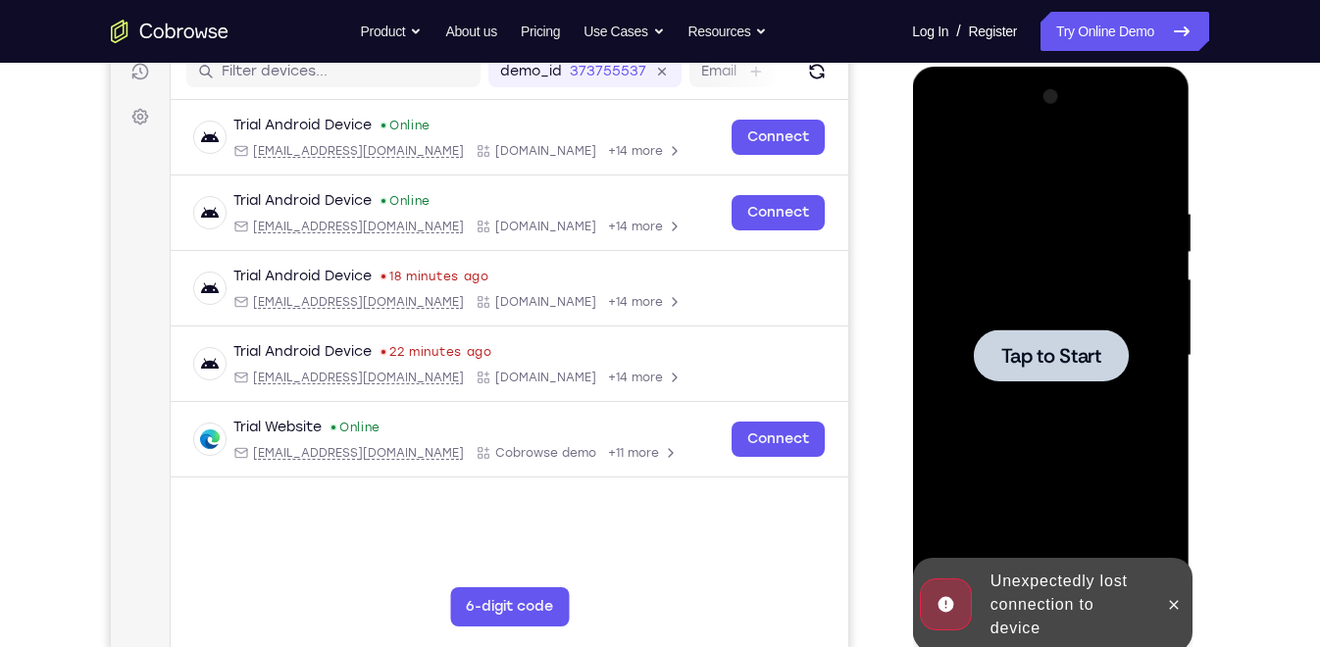
click at [1087, 378] on div at bounding box center [1050, 355] width 155 height 52
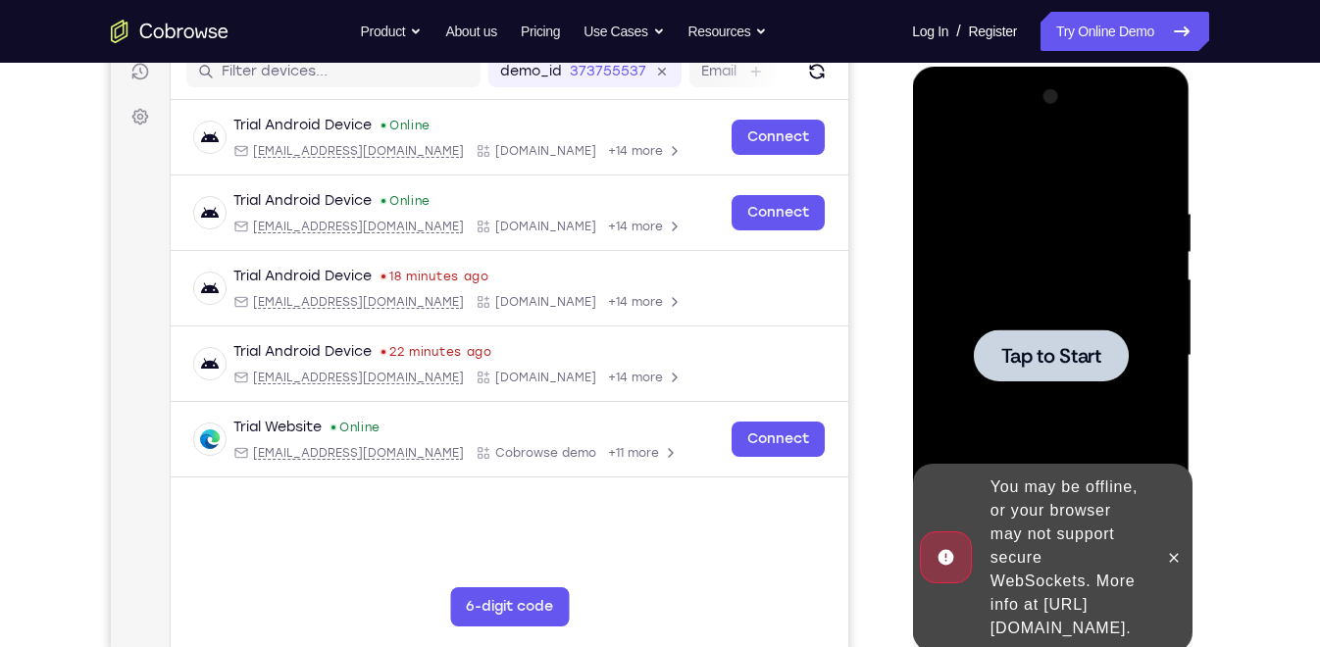
click at [989, 313] on div at bounding box center [1049, 355] width 247 height 549
click at [1044, 313] on div at bounding box center [1049, 355] width 247 height 549
click at [1041, 376] on div at bounding box center [1050, 355] width 155 height 52
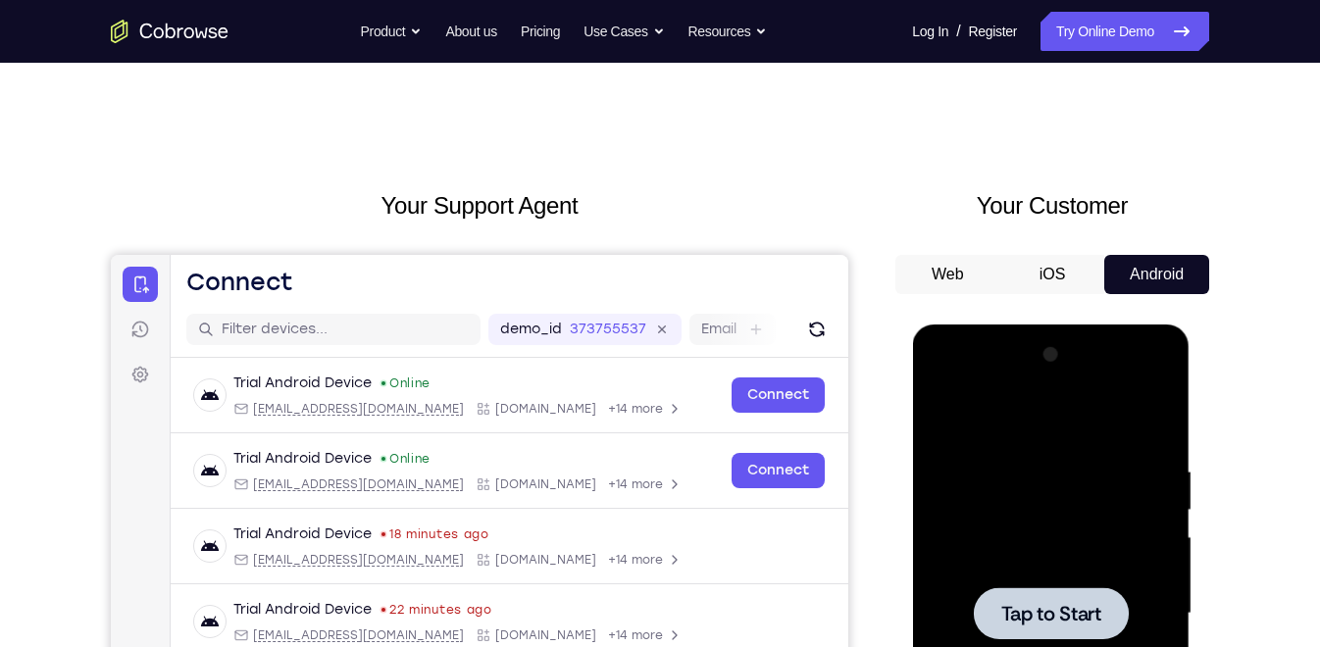
click at [1045, 262] on button "iOS" at bounding box center [1052, 274] width 105 height 39
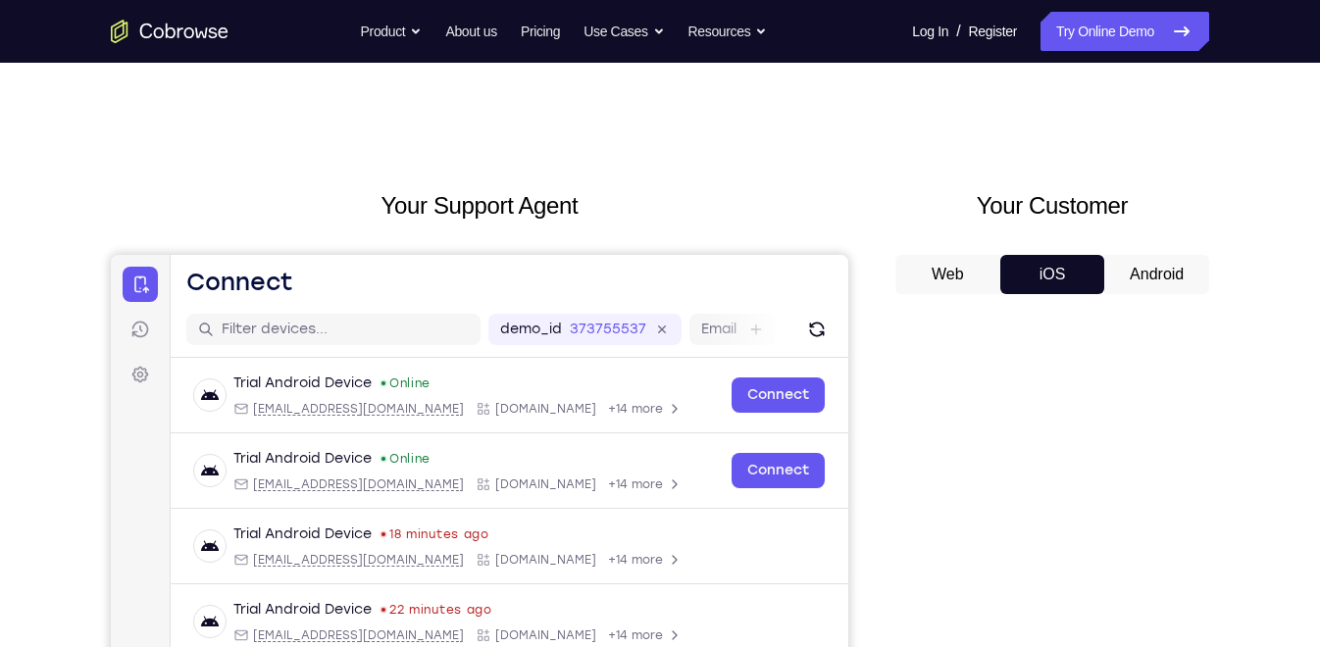
click at [1135, 273] on button "Android" at bounding box center [1156, 274] width 105 height 39
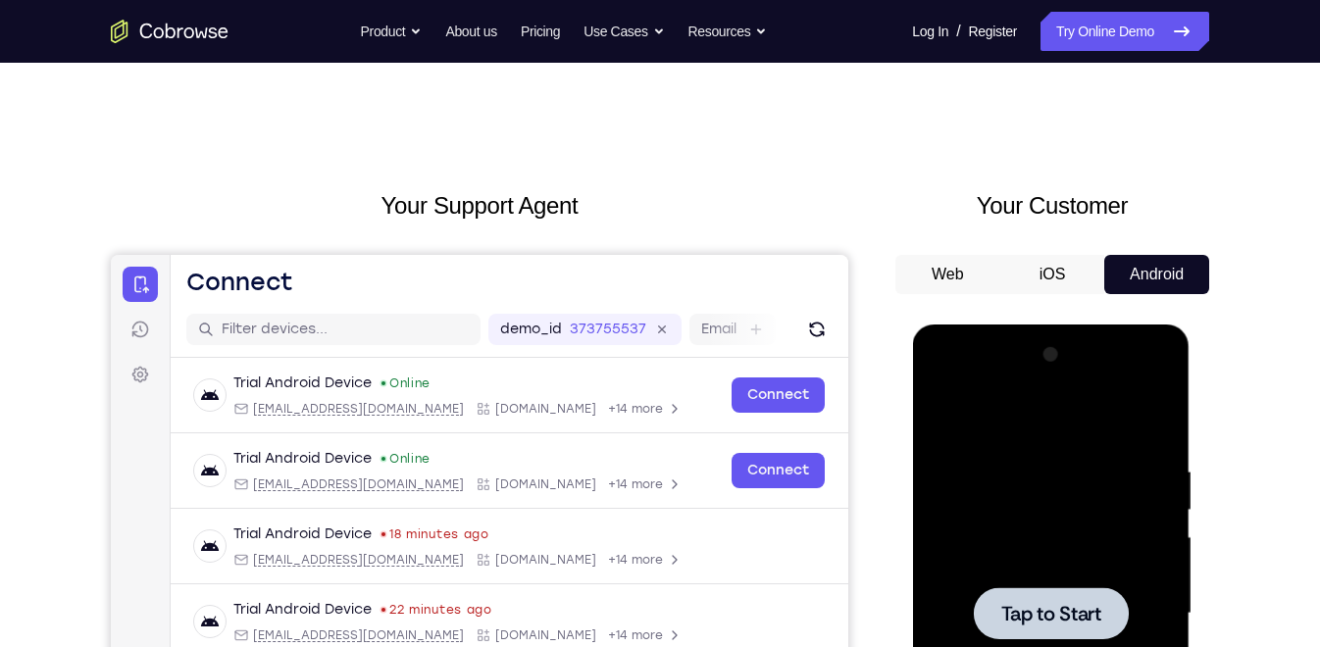
click at [1056, 605] on span "Tap to Start" at bounding box center [1050, 614] width 100 height 20
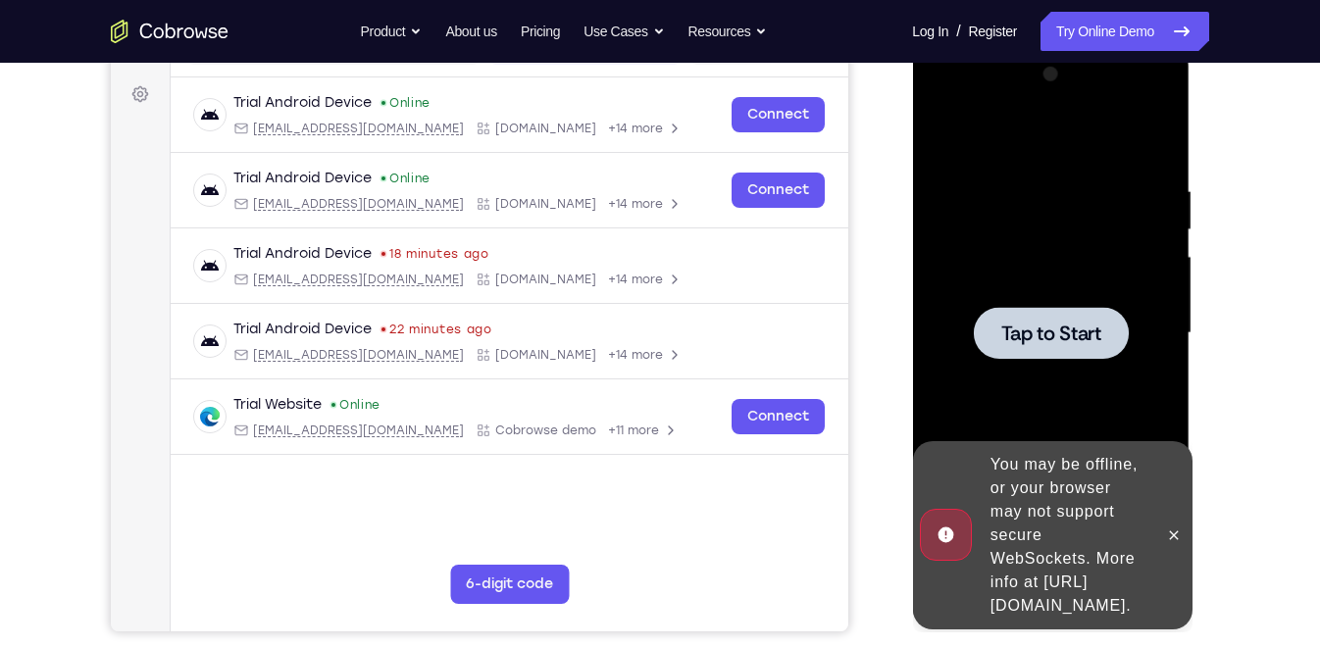
scroll to position [282, 0]
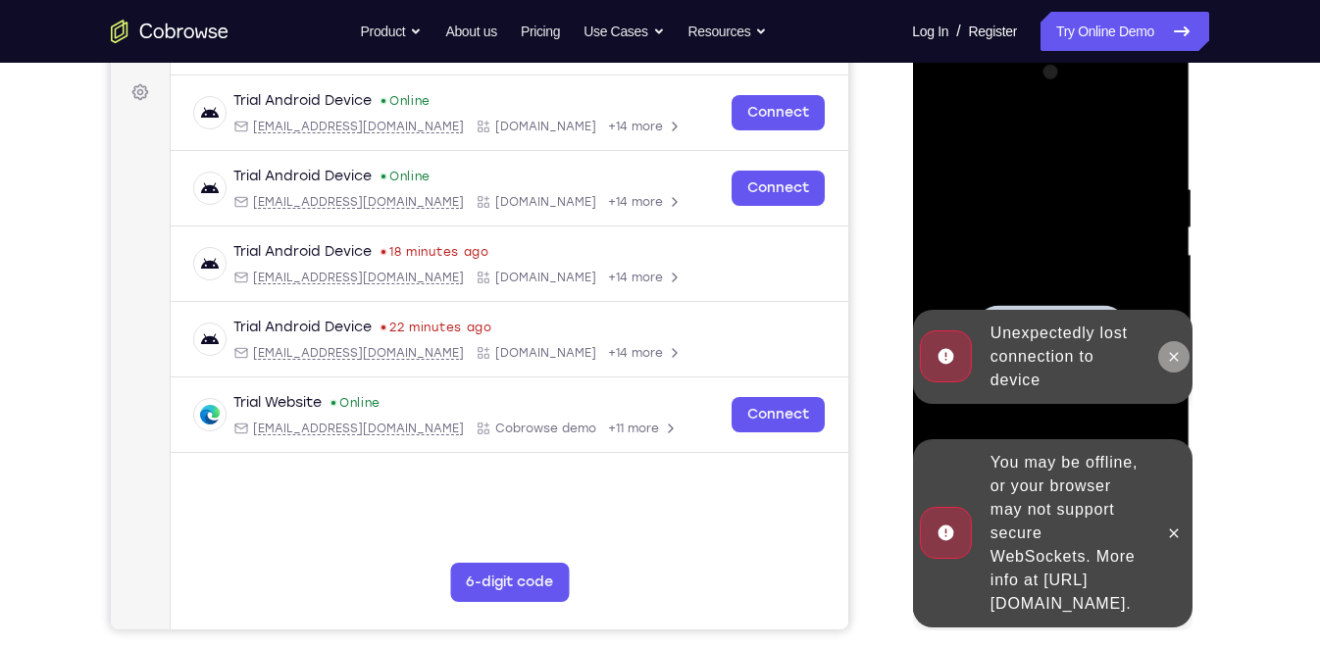
click at [1164, 359] on button at bounding box center [1172, 356] width 31 height 31
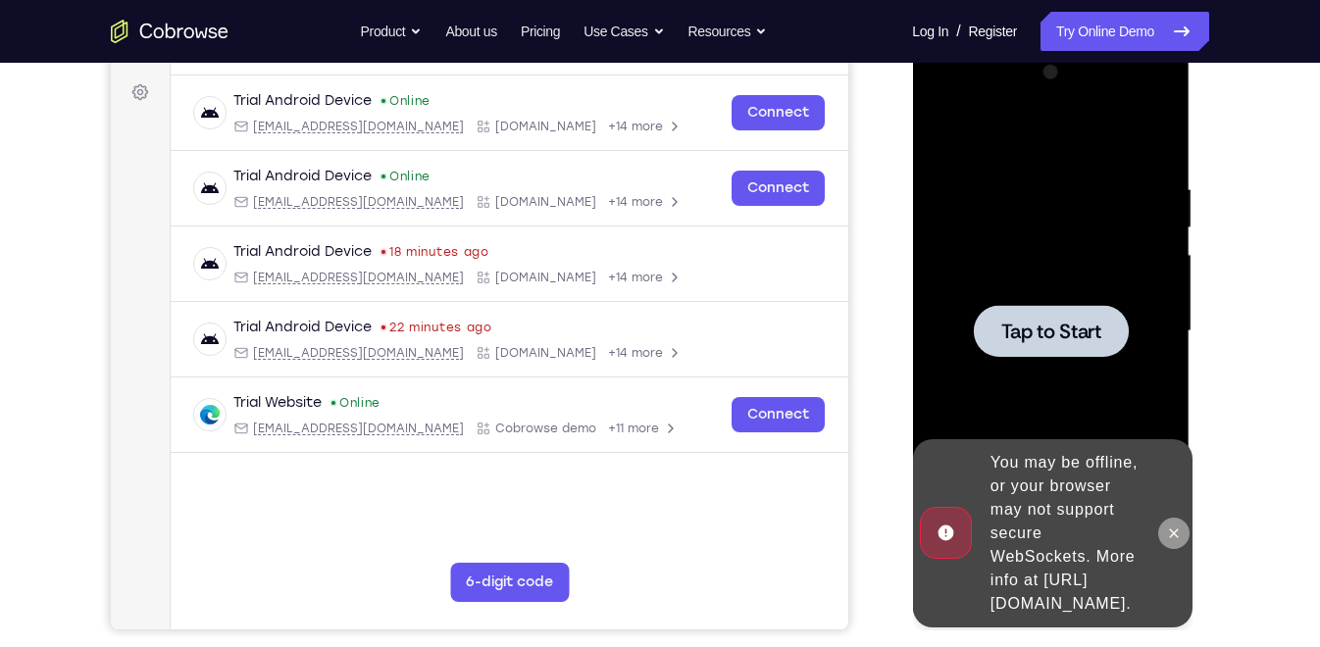
click at [1163, 526] on button at bounding box center [1172, 533] width 31 height 31
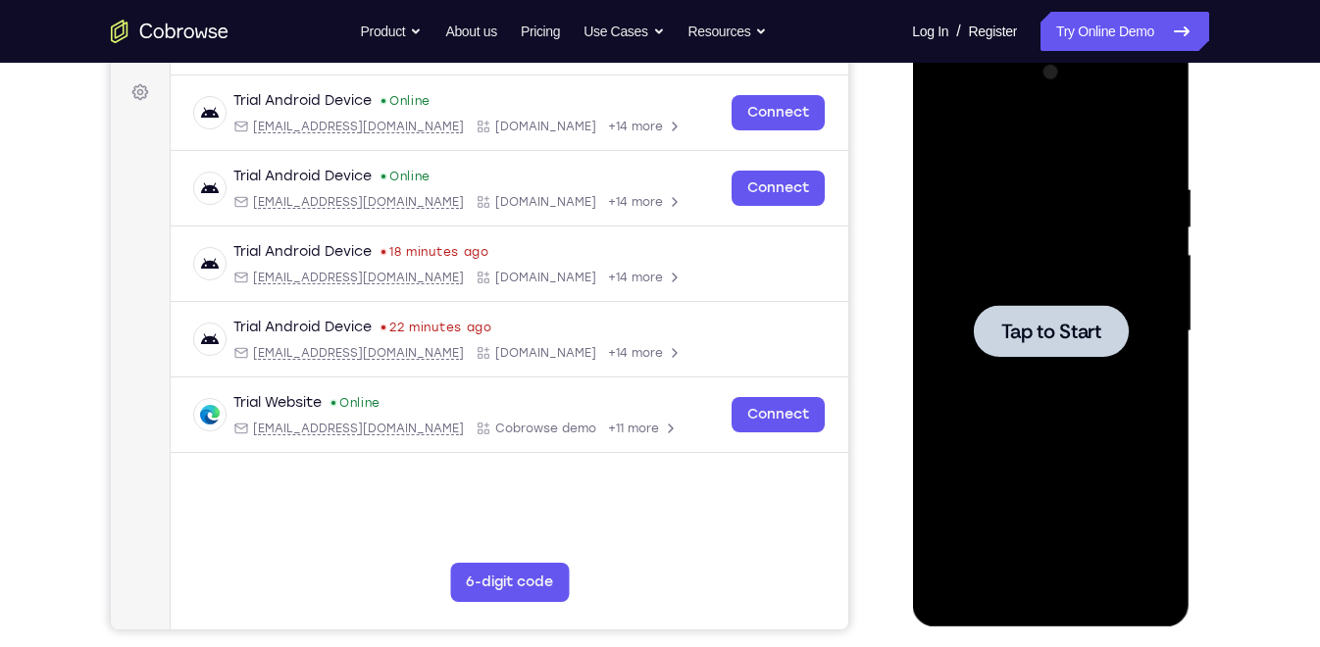
click at [1050, 323] on span "Tap to Start" at bounding box center [1050, 332] width 100 height 20
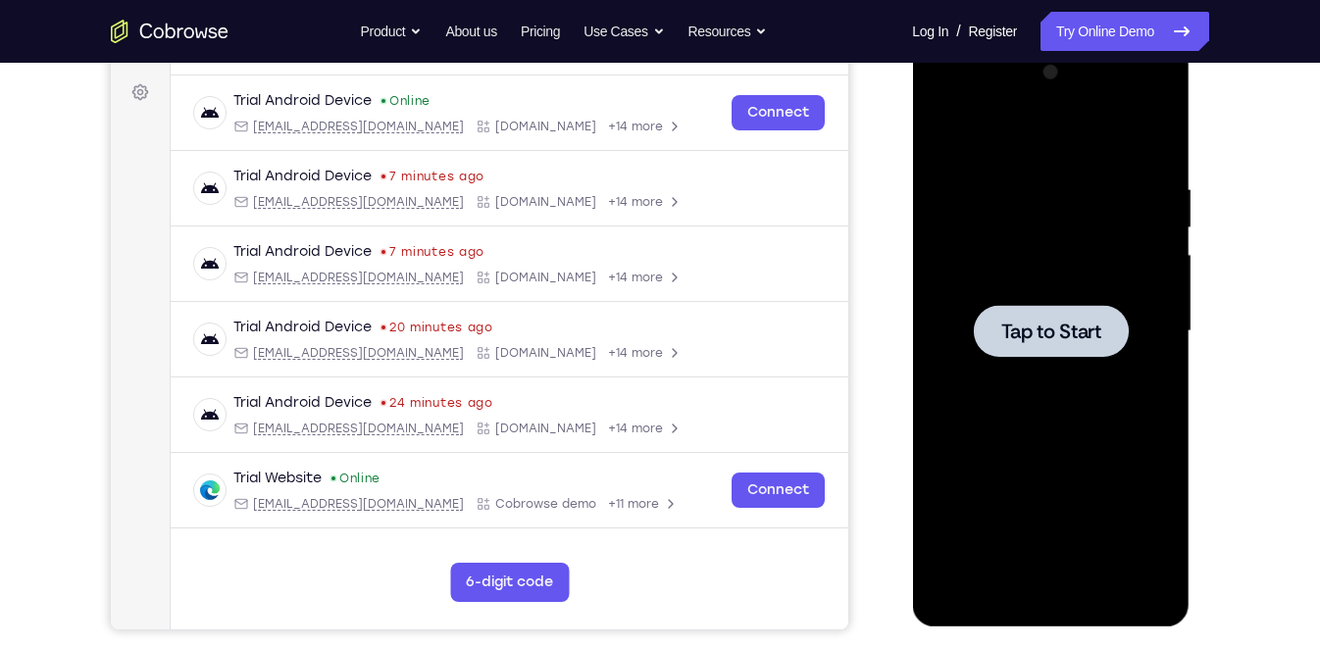
click at [1053, 256] on div at bounding box center [1049, 331] width 247 height 549
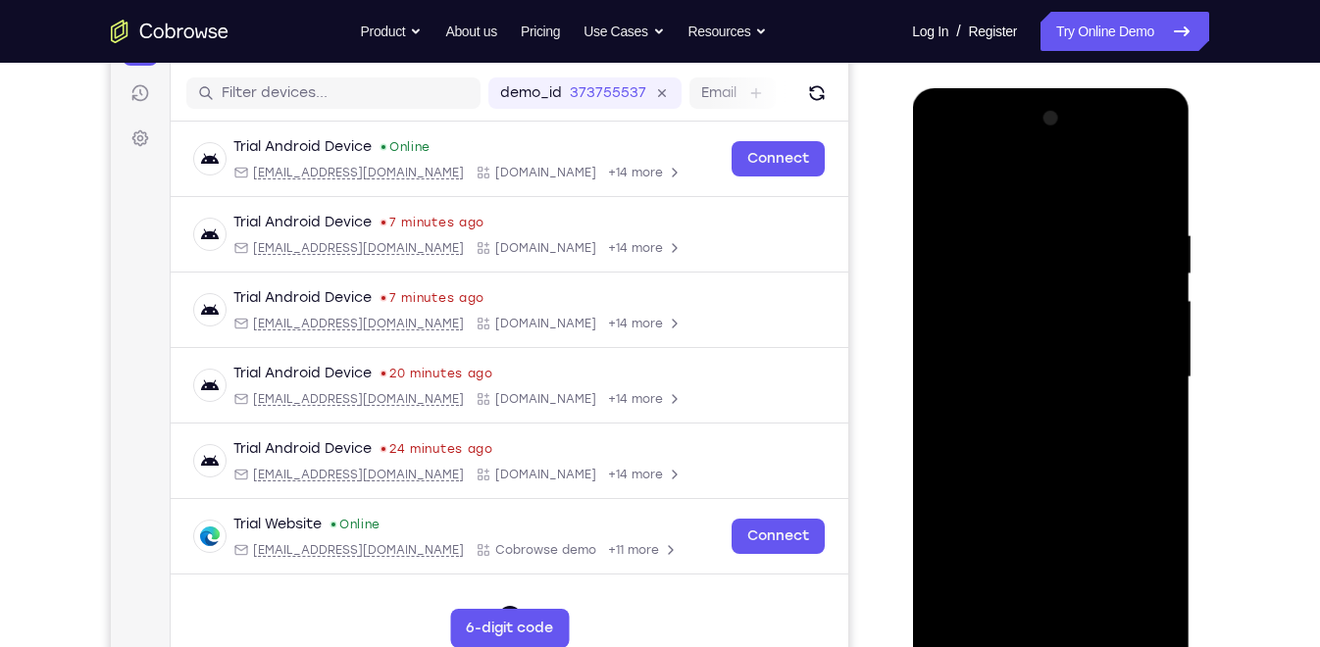
scroll to position [239, 0]
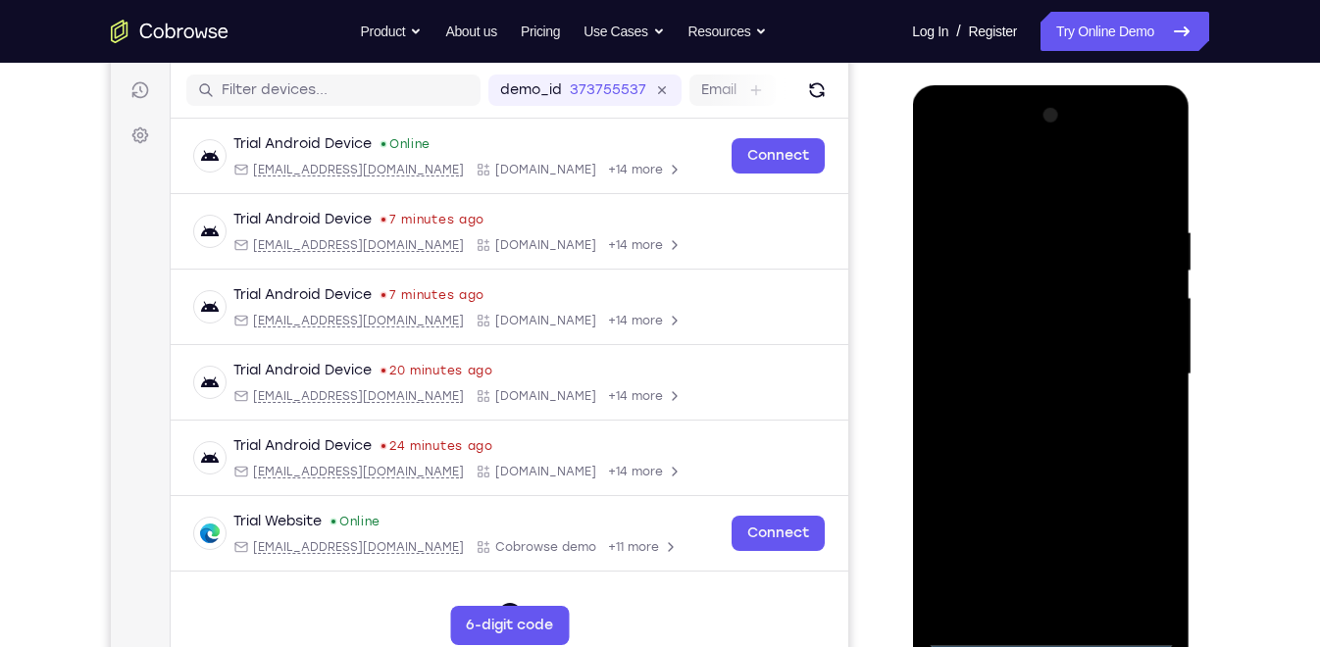
click at [987, 338] on div at bounding box center [1049, 374] width 247 height 549
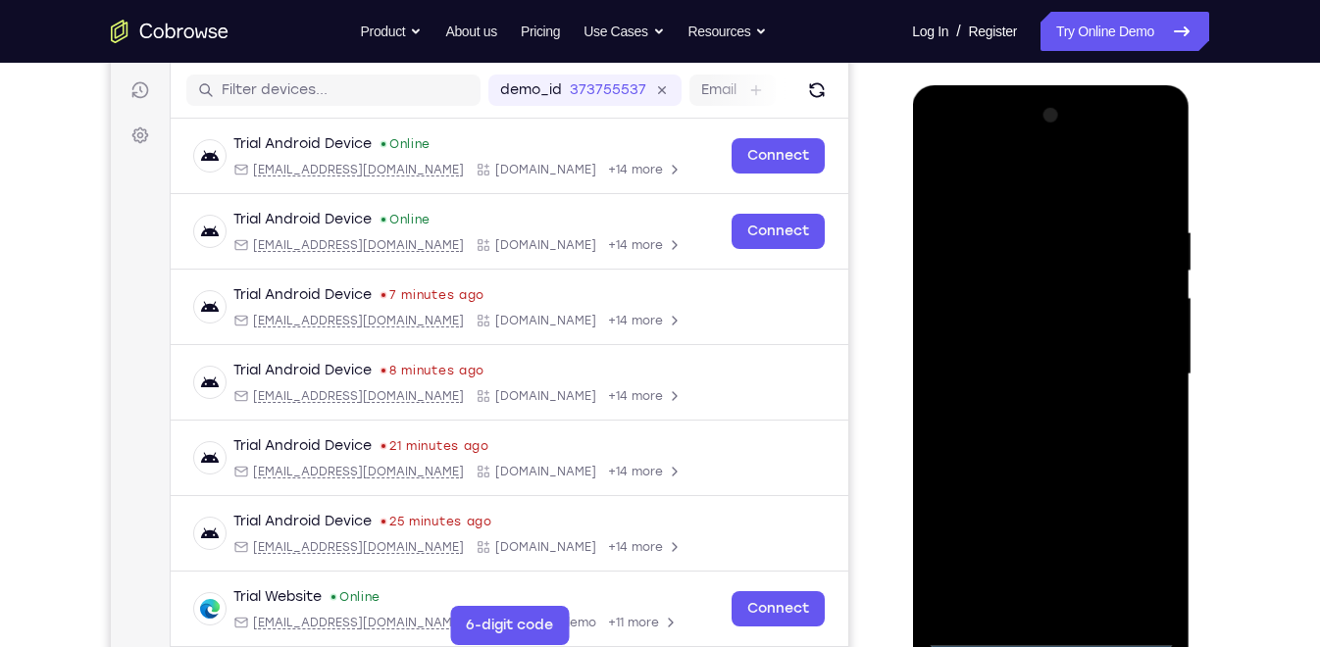
click at [1052, 636] on div at bounding box center [1049, 374] width 247 height 549
click at [1127, 542] on div at bounding box center [1049, 374] width 247 height 549
click at [981, 136] on div at bounding box center [1049, 374] width 247 height 549
click at [1139, 371] on div at bounding box center [1049, 374] width 247 height 549
click at [1033, 408] on div at bounding box center [1049, 374] width 247 height 549
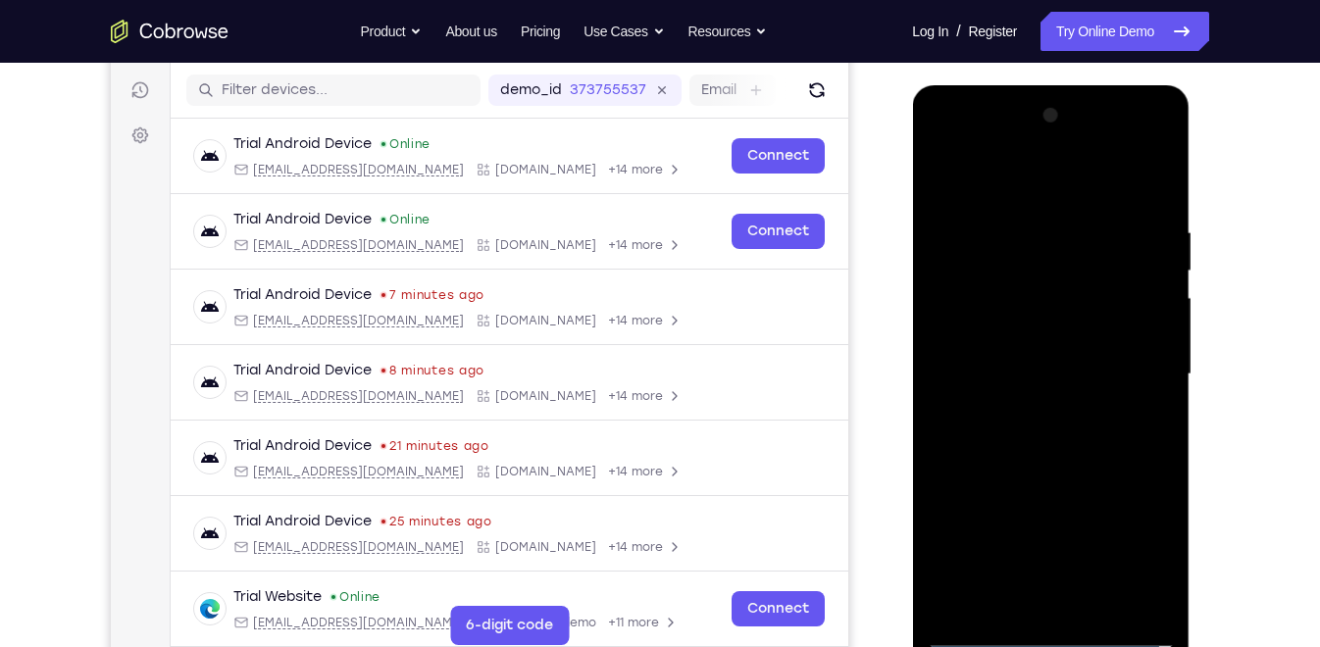
click at [1027, 359] on div at bounding box center [1049, 374] width 247 height 549
click at [1000, 385] on div at bounding box center [1049, 374] width 247 height 549
click at [1021, 369] on div at bounding box center [1049, 374] width 247 height 549
click at [1060, 443] on div at bounding box center [1049, 374] width 247 height 549
click at [1048, 432] on div at bounding box center [1049, 374] width 247 height 549
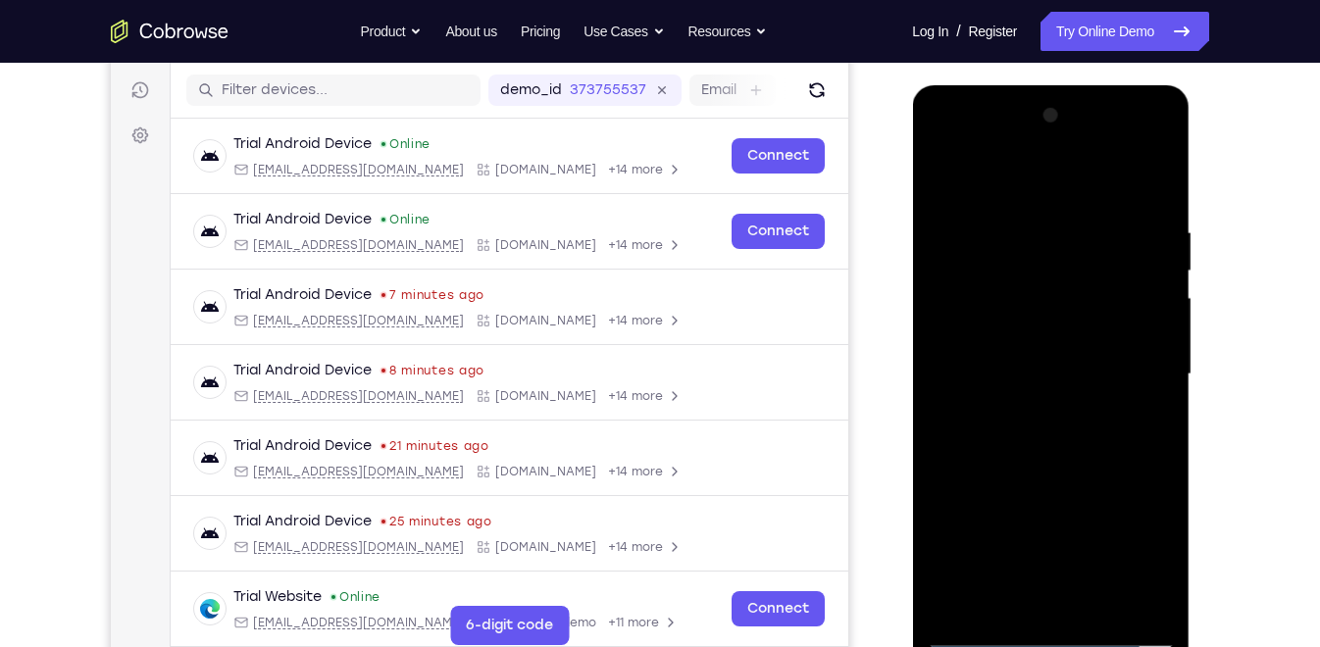
click at [1156, 206] on div at bounding box center [1049, 374] width 247 height 549
click at [1077, 231] on div at bounding box center [1049, 374] width 247 height 549
click at [1137, 379] on div at bounding box center [1049, 374] width 247 height 549
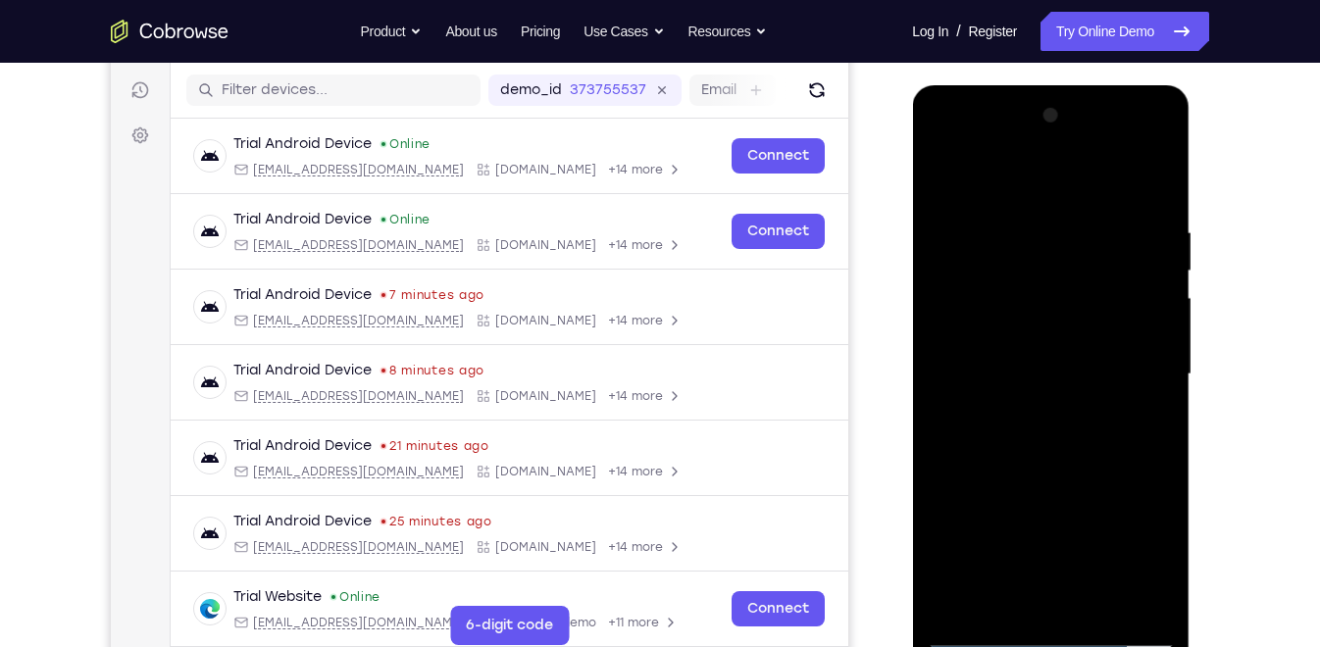
click at [1137, 379] on div at bounding box center [1049, 374] width 247 height 549
click at [1153, 183] on div at bounding box center [1049, 374] width 247 height 549
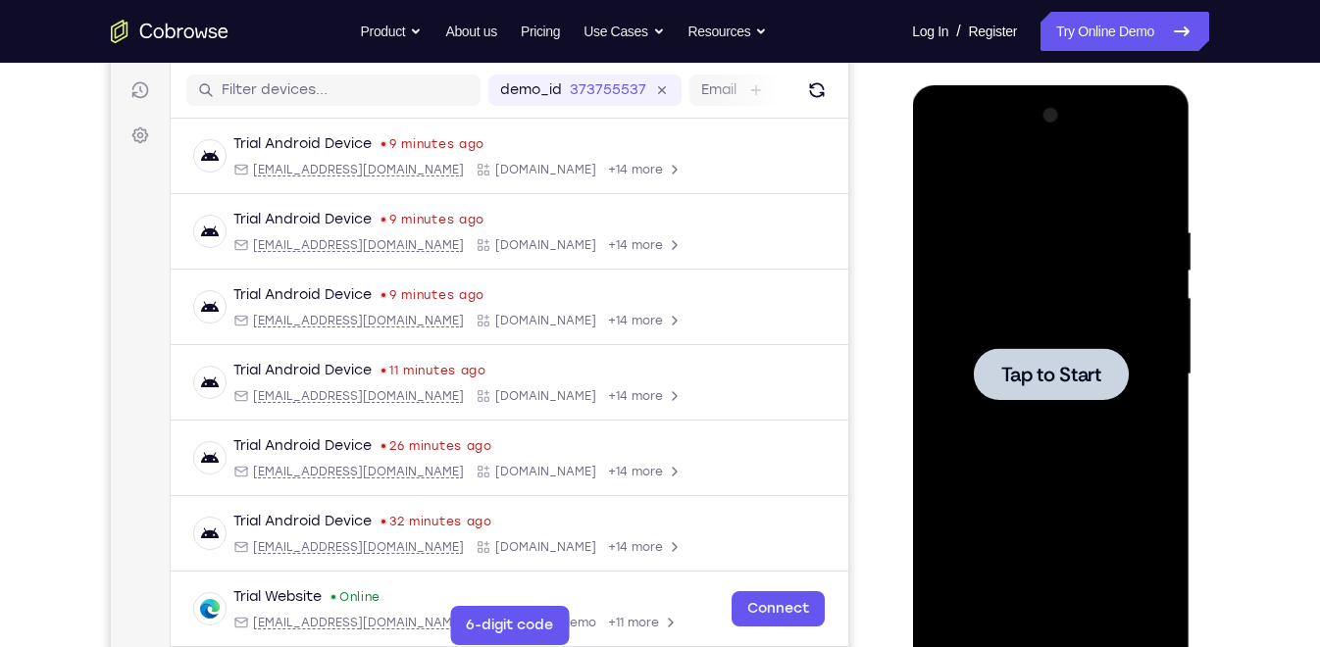
click at [1110, 358] on div at bounding box center [1050, 374] width 155 height 52
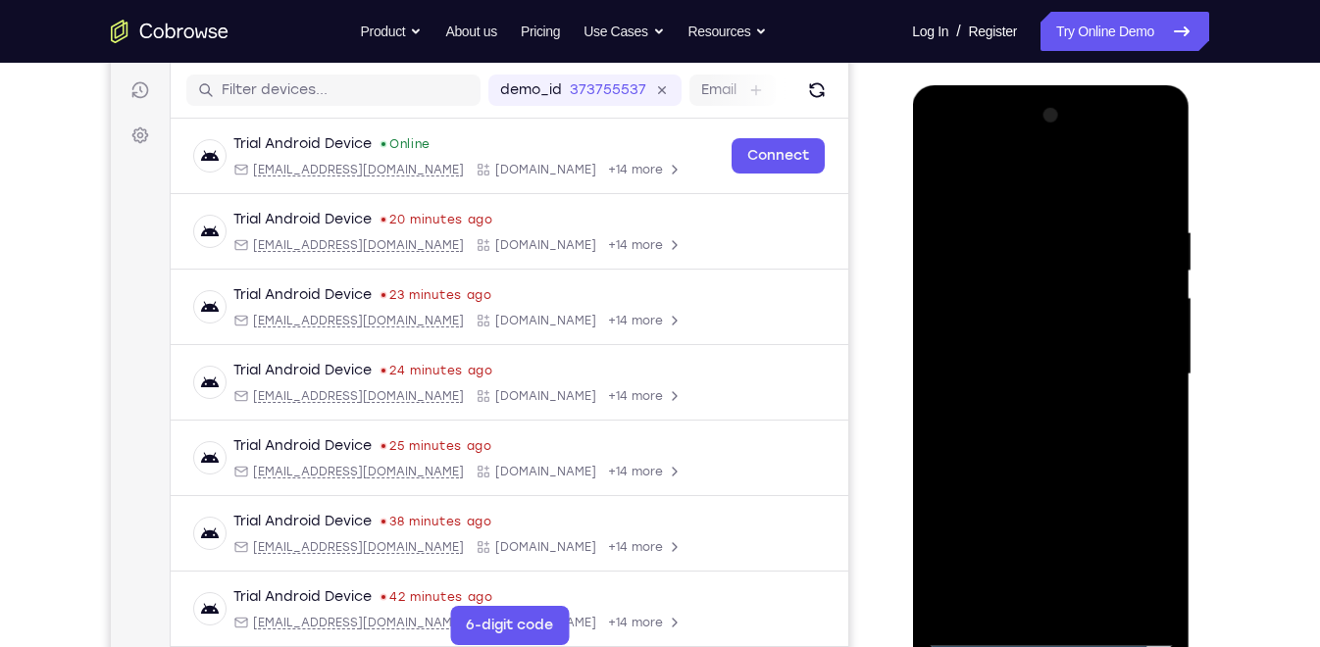
click at [1052, 634] on div at bounding box center [1049, 374] width 247 height 549
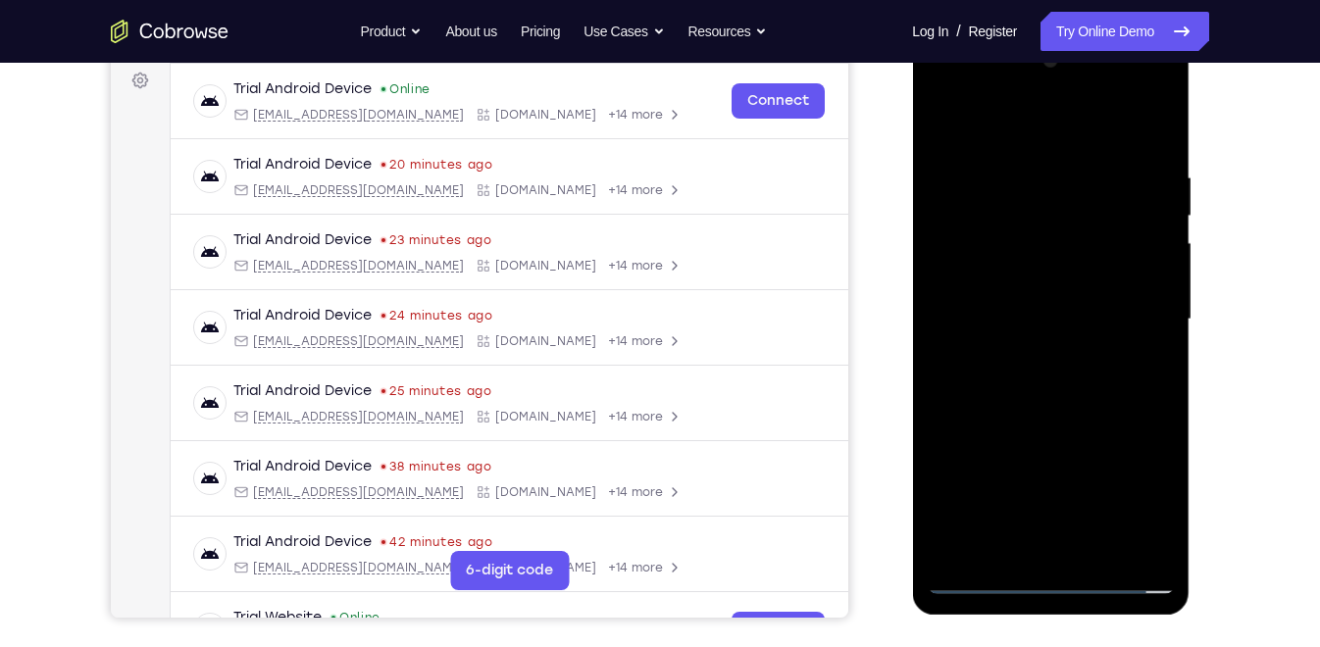
scroll to position [295, 0]
click at [1042, 573] on div at bounding box center [1049, 318] width 247 height 549
click at [1045, 574] on div at bounding box center [1049, 318] width 247 height 549
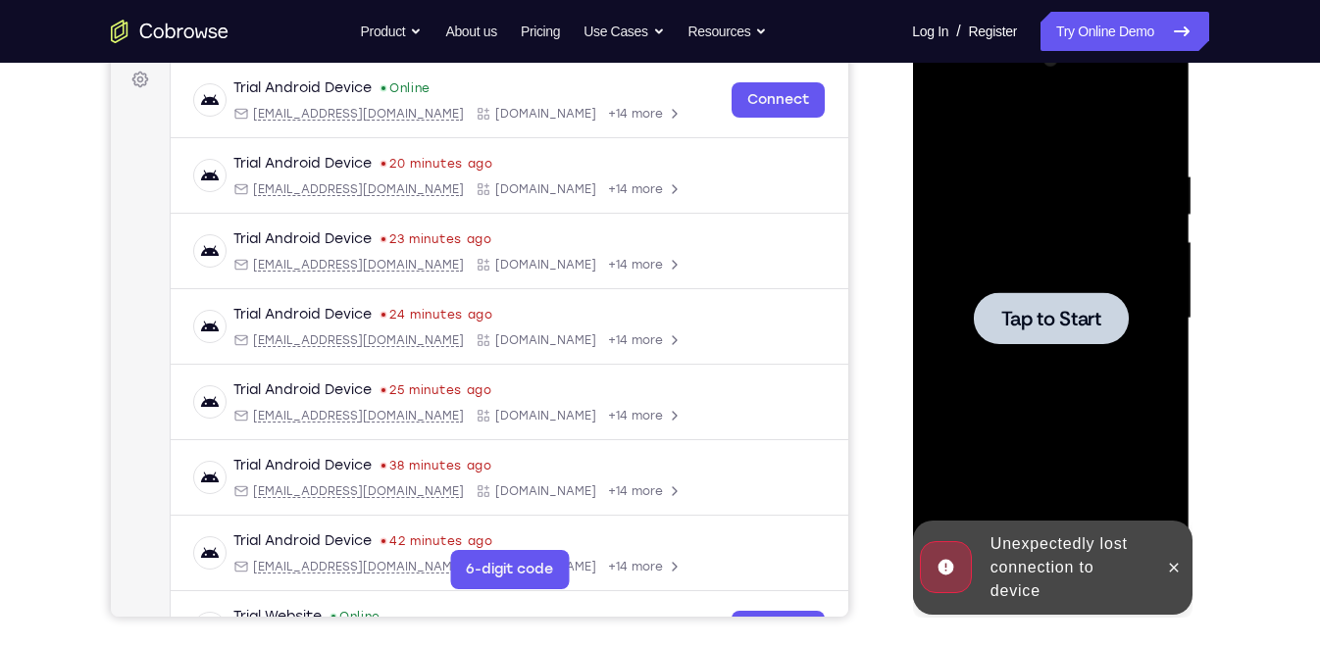
click at [1066, 330] on div at bounding box center [1050, 318] width 155 height 52
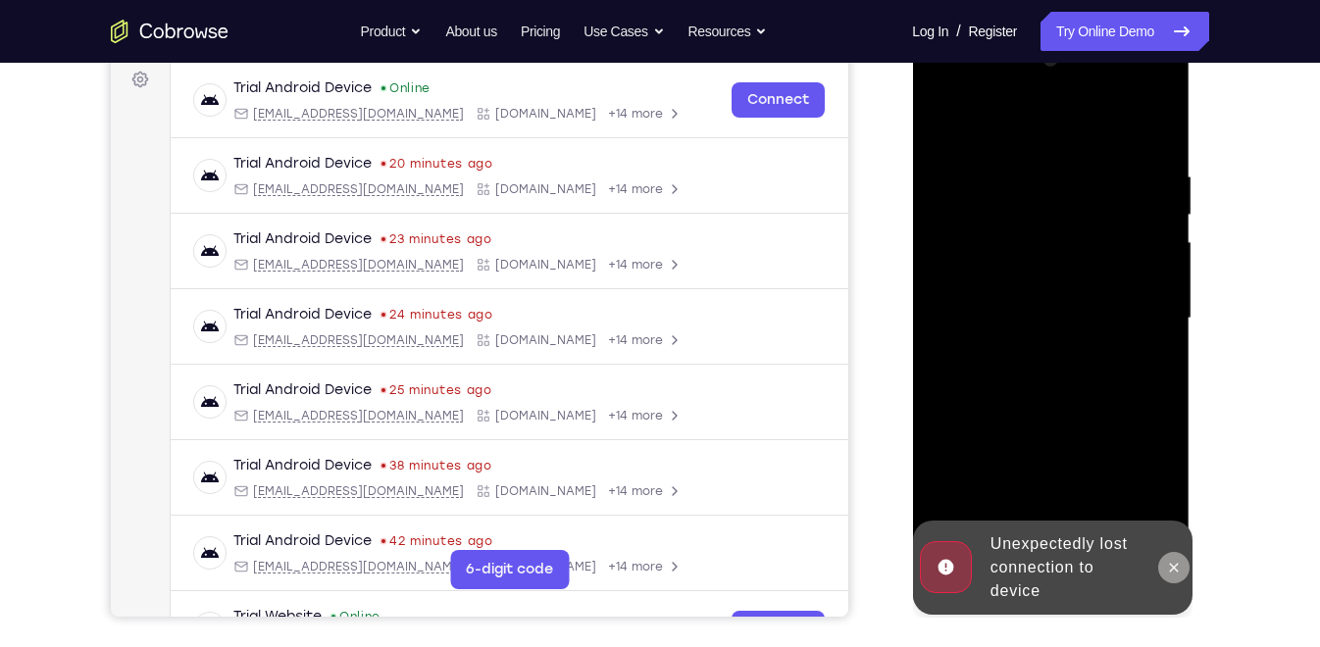
click at [1170, 563] on icon at bounding box center [1173, 568] width 16 height 16
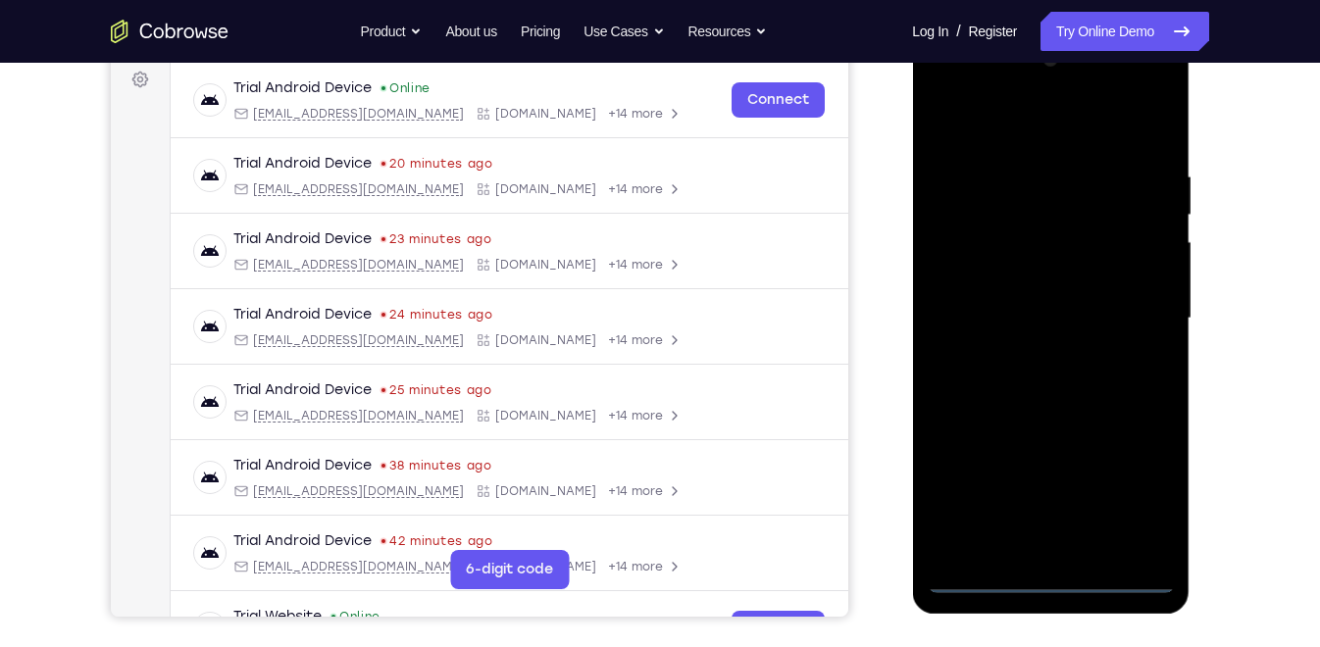
click at [1044, 575] on div at bounding box center [1049, 318] width 247 height 549
click at [1052, 579] on div at bounding box center [1049, 318] width 247 height 549
click at [1143, 500] on div at bounding box center [1049, 318] width 247 height 549
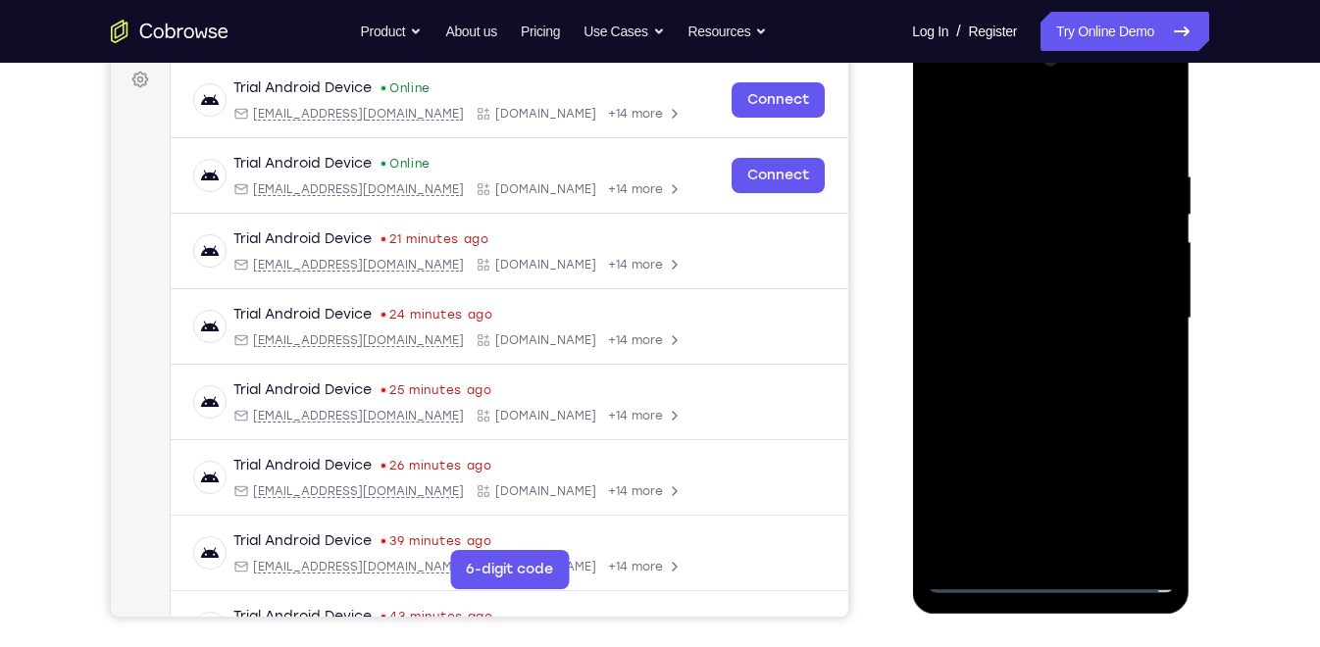
scroll to position [247, 0]
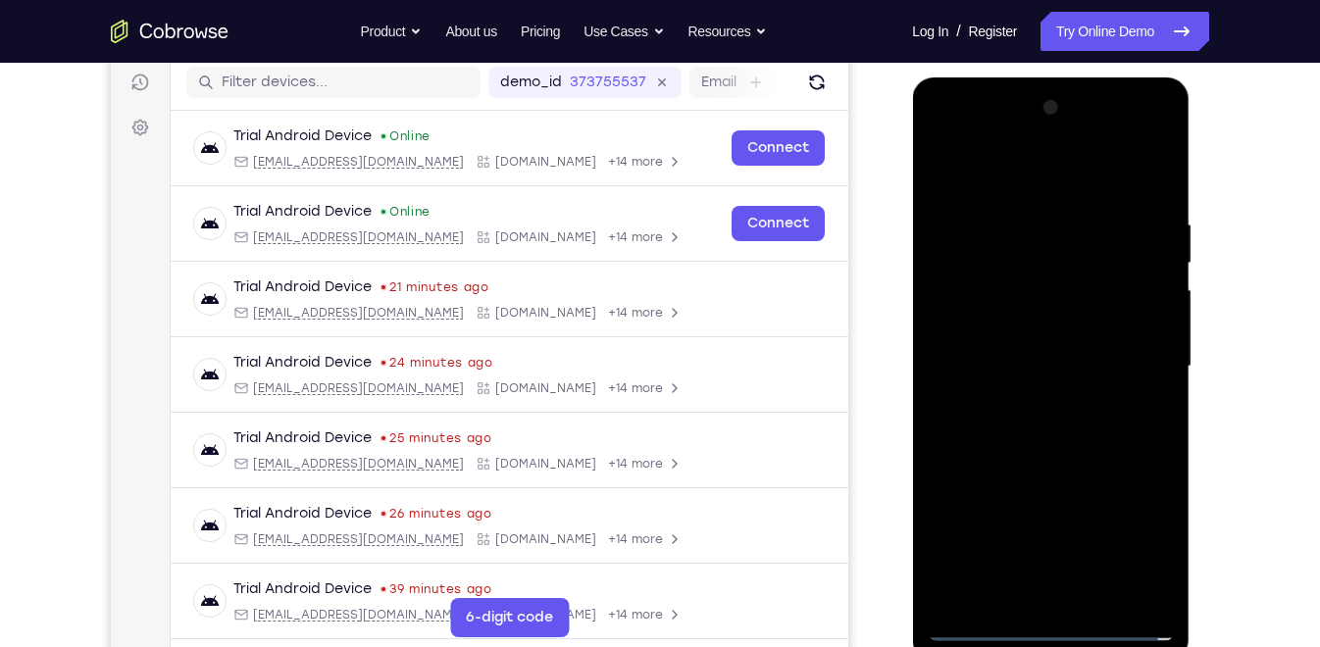
click at [969, 129] on div at bounding box center [1049, 366] width 247 height 549
click at [1130, 357] on div at bounding box center [1049, 366] width 247 height 549
click at [1133, 358] on div at bounding box center [1049, 366] width 247 height 549
click at [1069, 593] on div at bounding box center [1049, 366] width 247 height 549
click at [1047, 355] on div at bounding box center [1049, 366] width 247 height 549
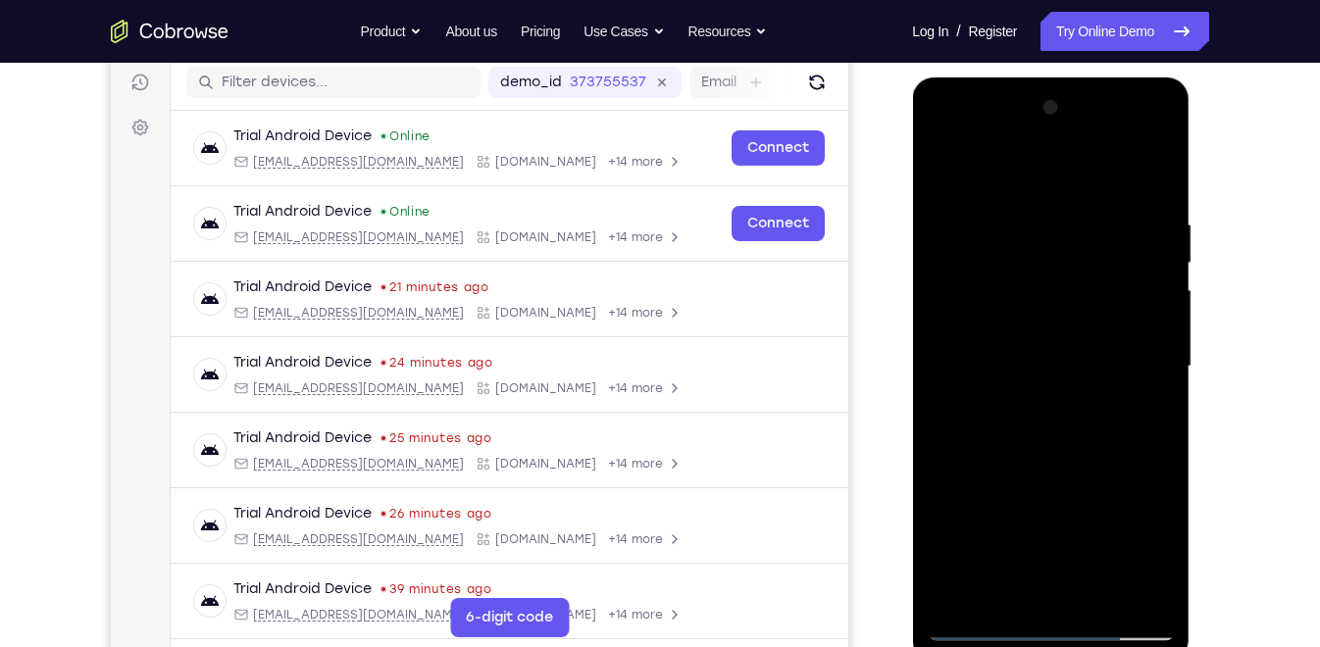
click at [1043, 332] on div at bounding box center [1049, 366] width 247 height 549
click at [1052, 365] on div at bounding box center [1049, 366] width 247 height 549
click at [1049, 427] on div at bounding box center [1049, 366] width 247 height 549
click at [1052, 423] on div at bounding box center [1049, 366] width 247 height 549
click at [1087, 424] on div at bounding box center [1049, 366] width 247 height 549
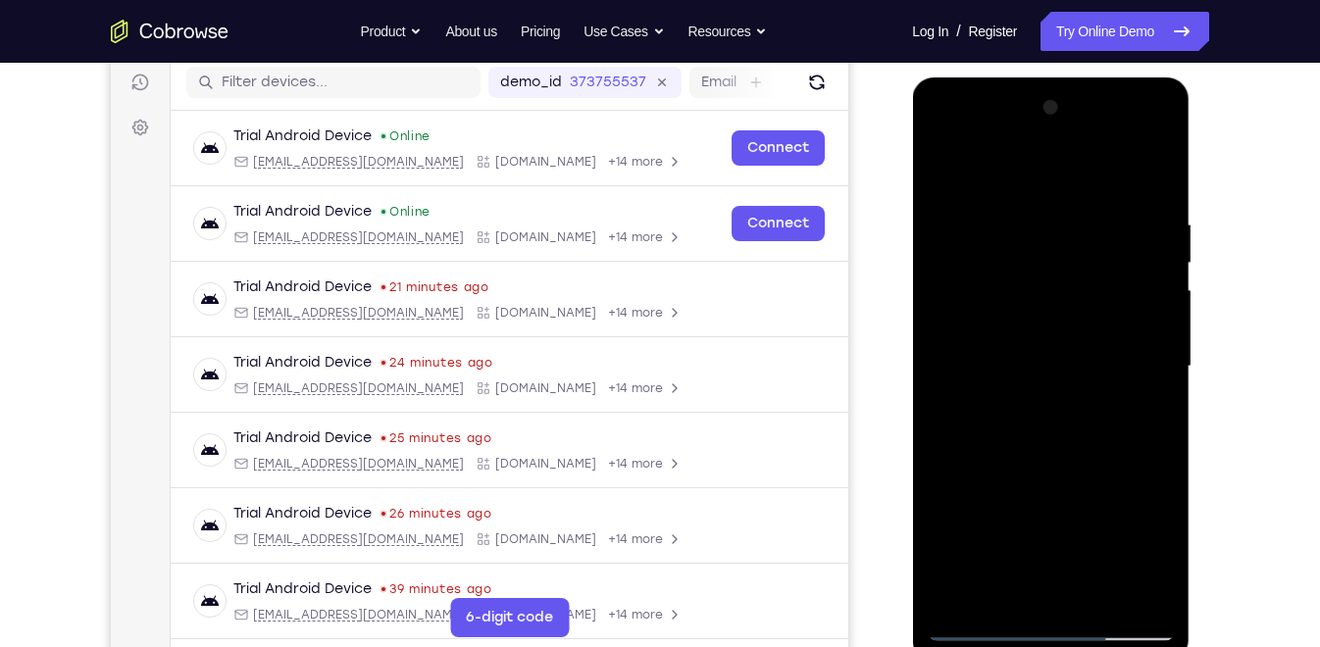
click at [1061, 420] on div at bounding box center [1049, 366] width 247 height 549
click at [1061, 431] on div at bounding box center [1049, 366] width 247 height 549
click at [1083, 444] on div at bounding box center [1049, 366] width 247 height 549
click at [1100, 598] on div at bounding box center [1049, 366] width 247 height 549
click at [1142, 203] on div at bounding box center [1049, 366] width 247 height 549
